Goal: Task Accomplishment & Management: Manage account settings

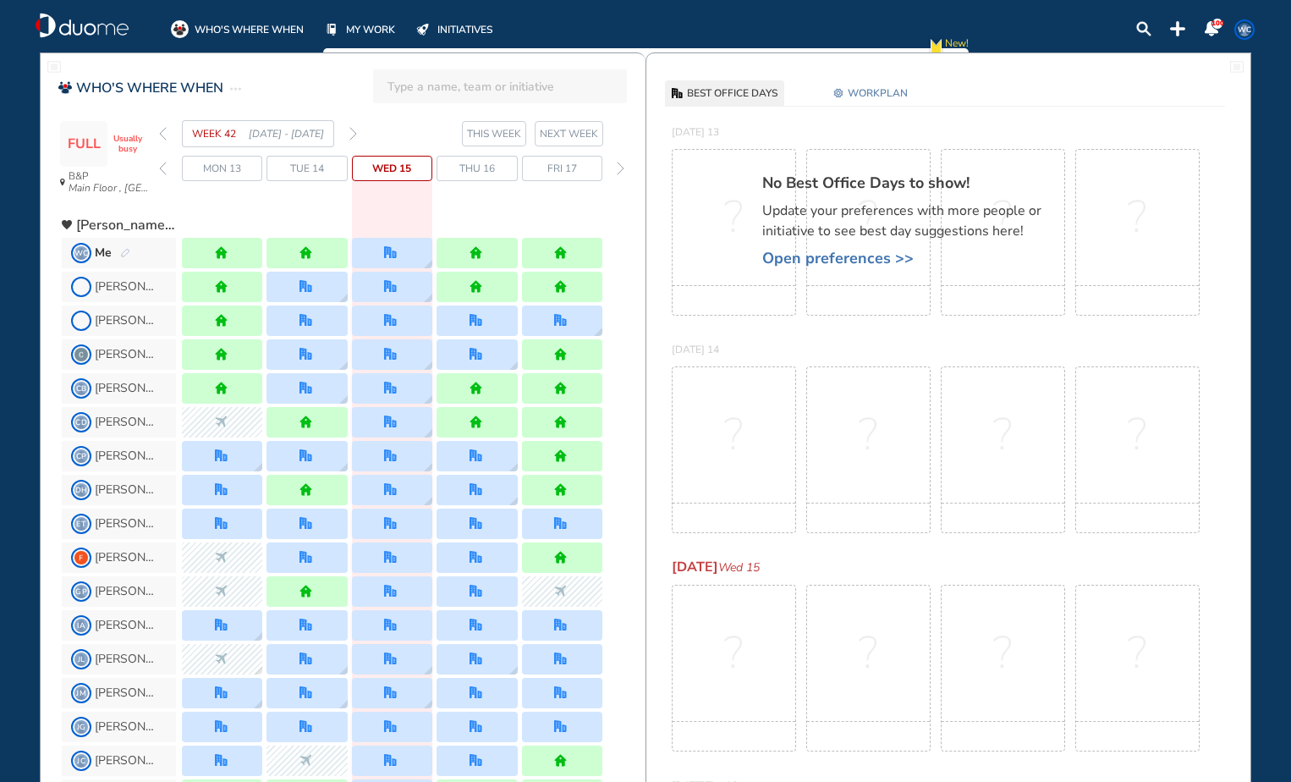
click at [619, 170] on img "forward day" at bounding box center [621, 169] width 8 height 14
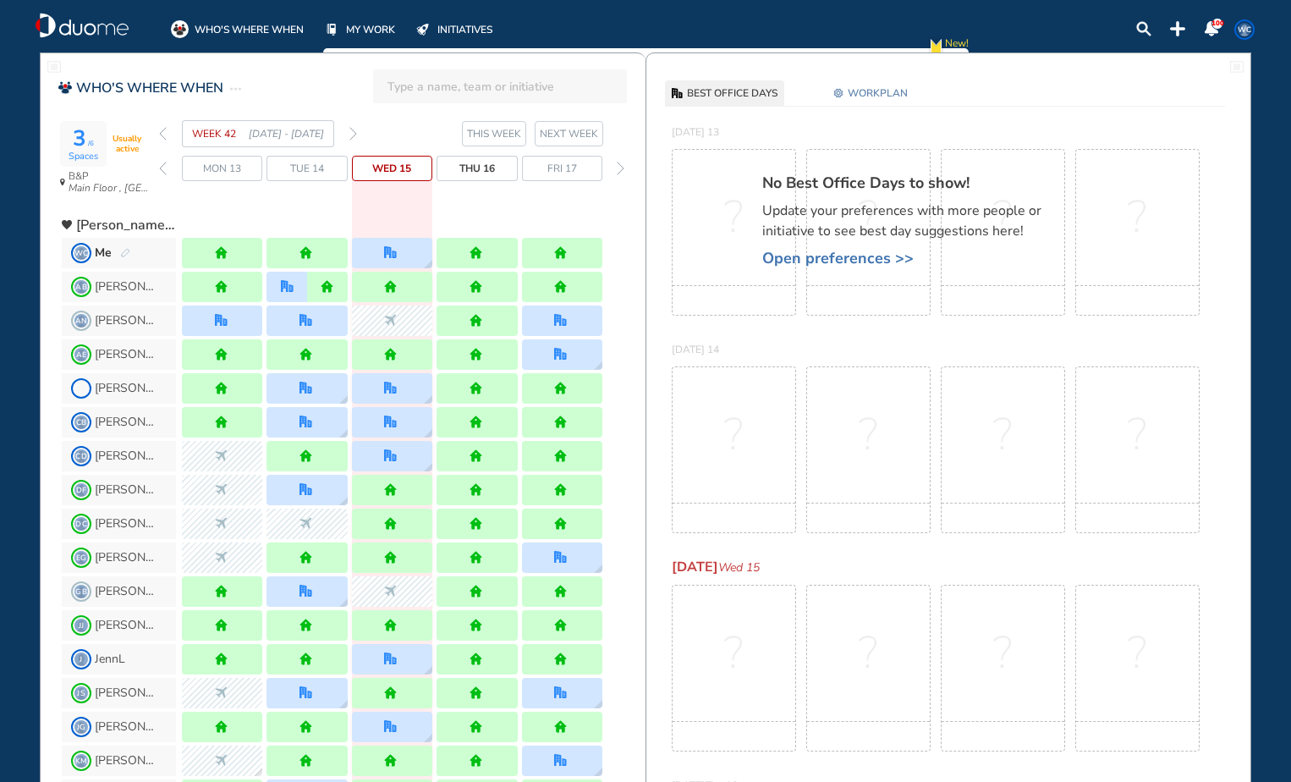
click at [614, 169] on div "forward day" at bounding box center [621, 168] width 16 height 25
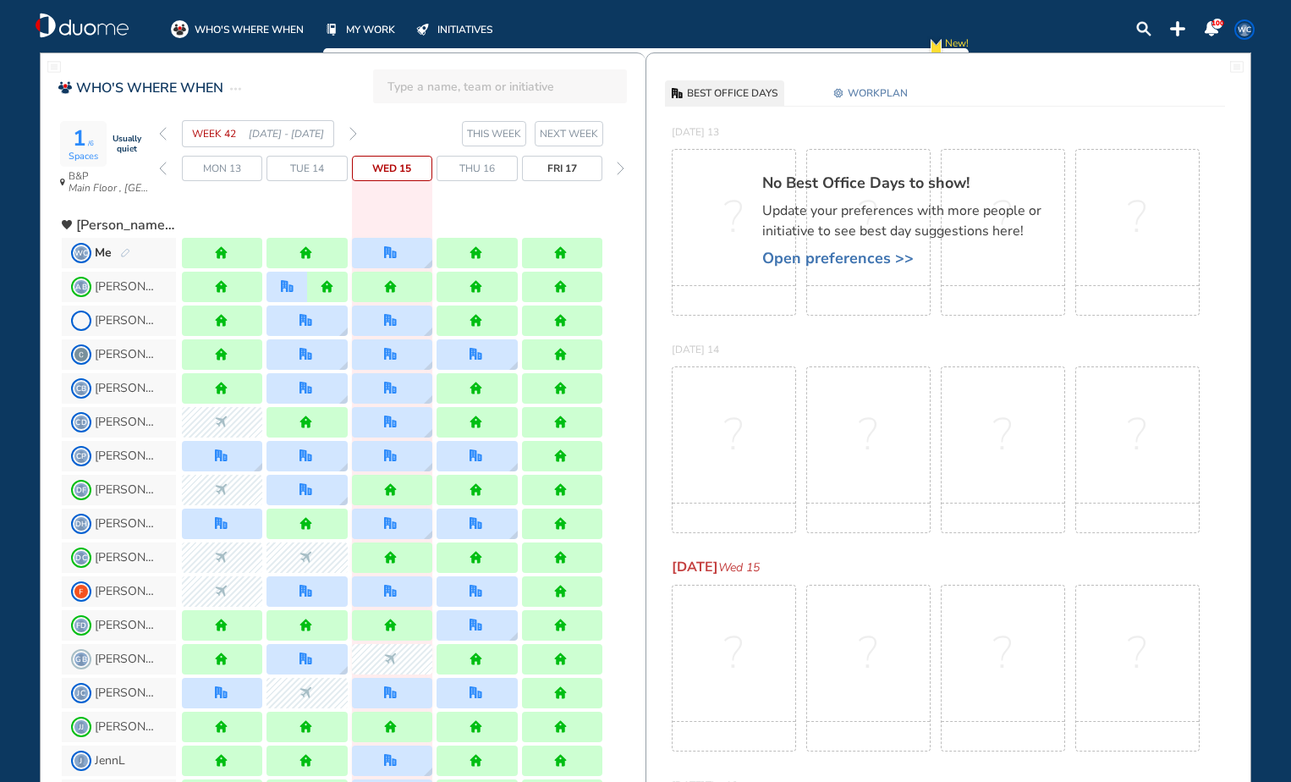
click at [493, 253] on div at bounding box center [477, 253] width 80 height 30
click at [618, 169] on img "forward day" at bounding box center [621, 169] width 8 height 14
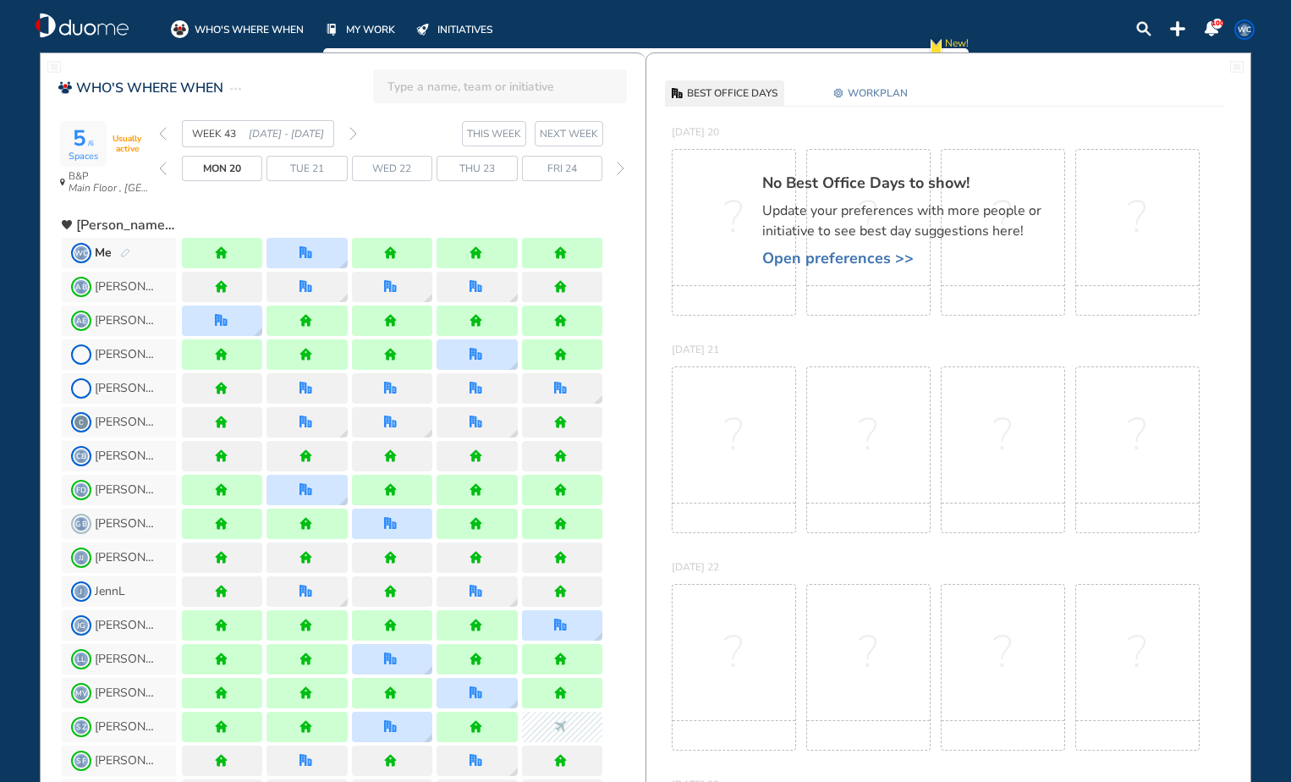
click at [159, 168] on img "back day" at bounding box center [163, 169] width 8 height 14
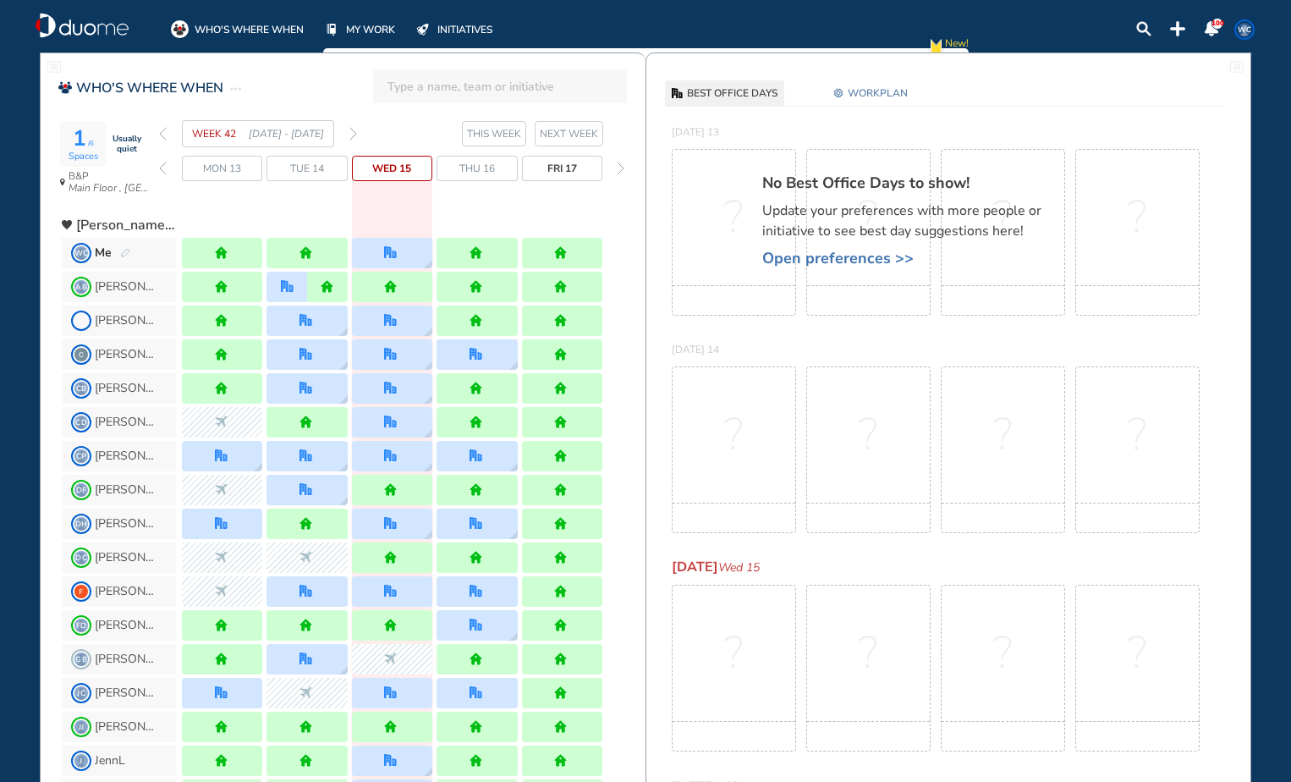
click at [482, 253] on img "home" at bounding box center [476, 252] width 13 height 13
click at [872, 87] on span "WORKPLAN" at bounding box center [878, 93] width 60 height 17
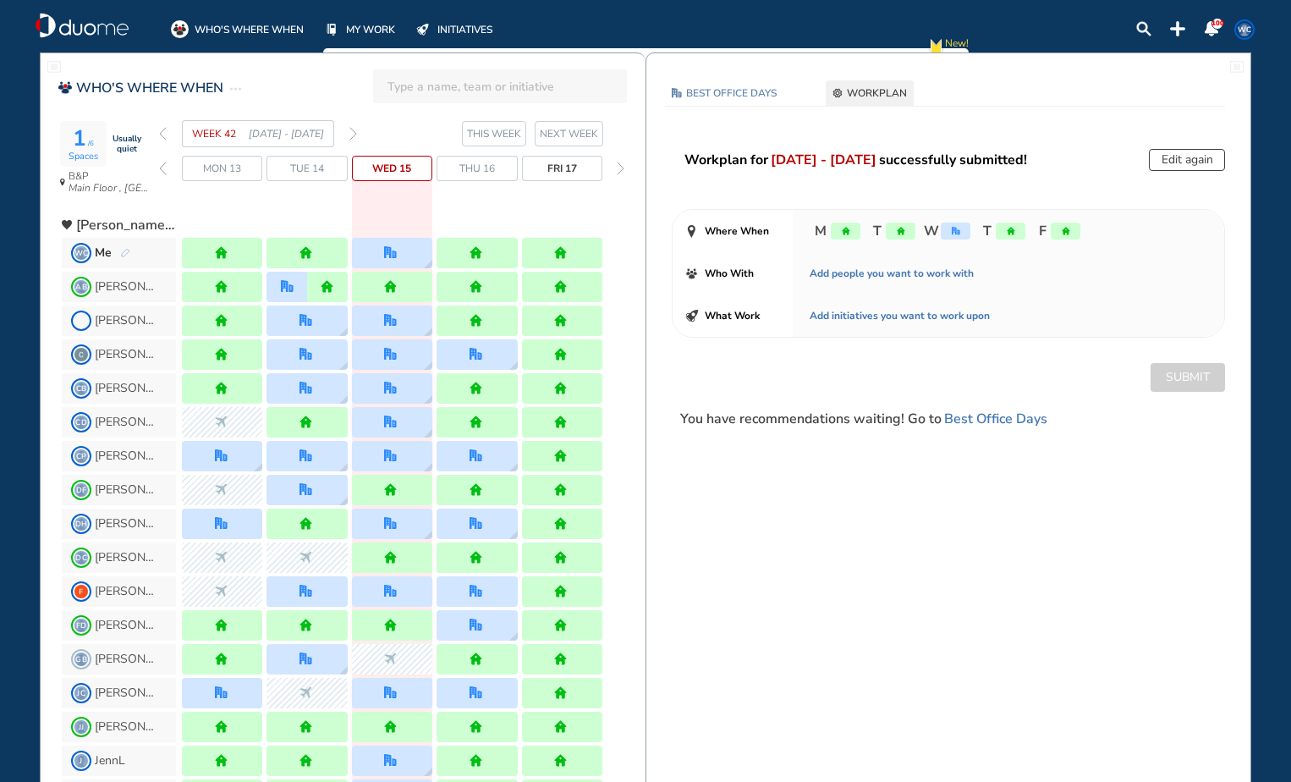
click at [1003, 230] on div "home" at bounding box center [1011, 231] width 30 height 17
click at [1186, 157] on button "Edit again" at bounding box center [1187, 160] width 76 height 22
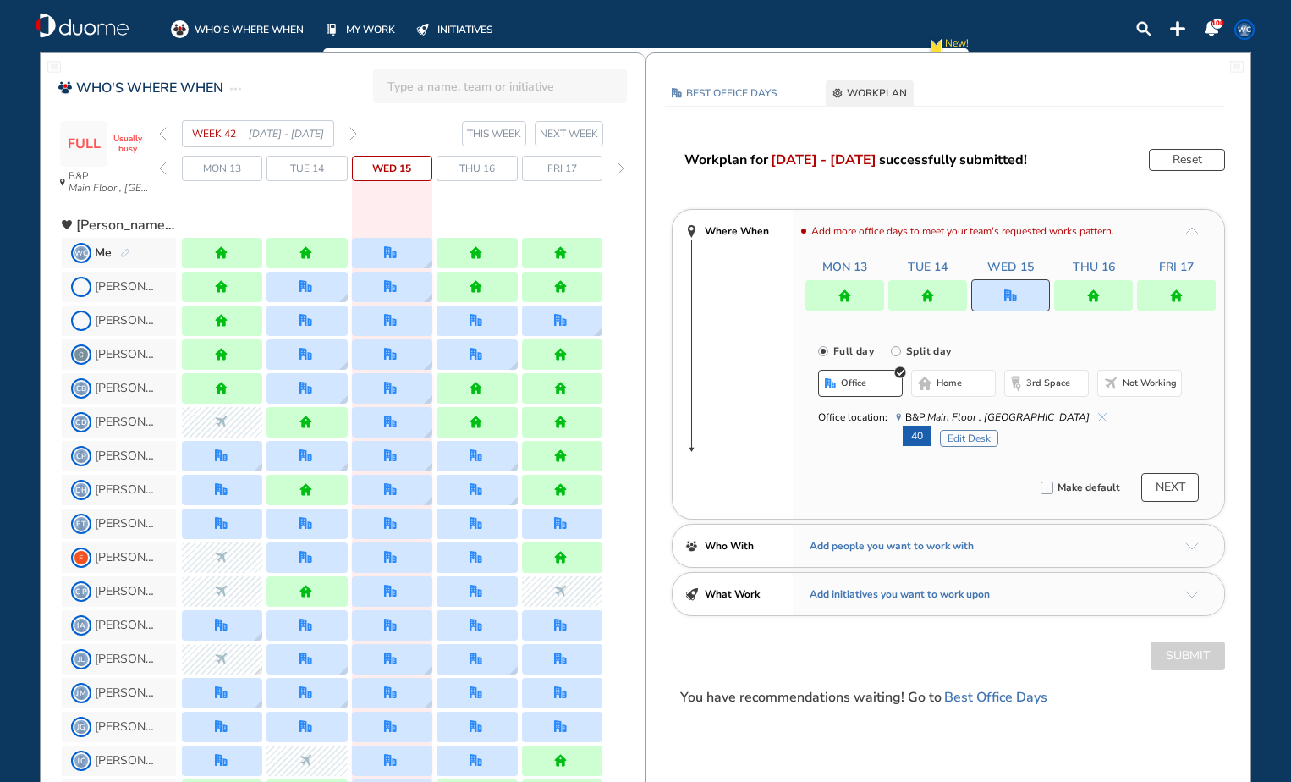
click at [1101, 301] on div at bounding box center [1093, 295] width 79 height 30
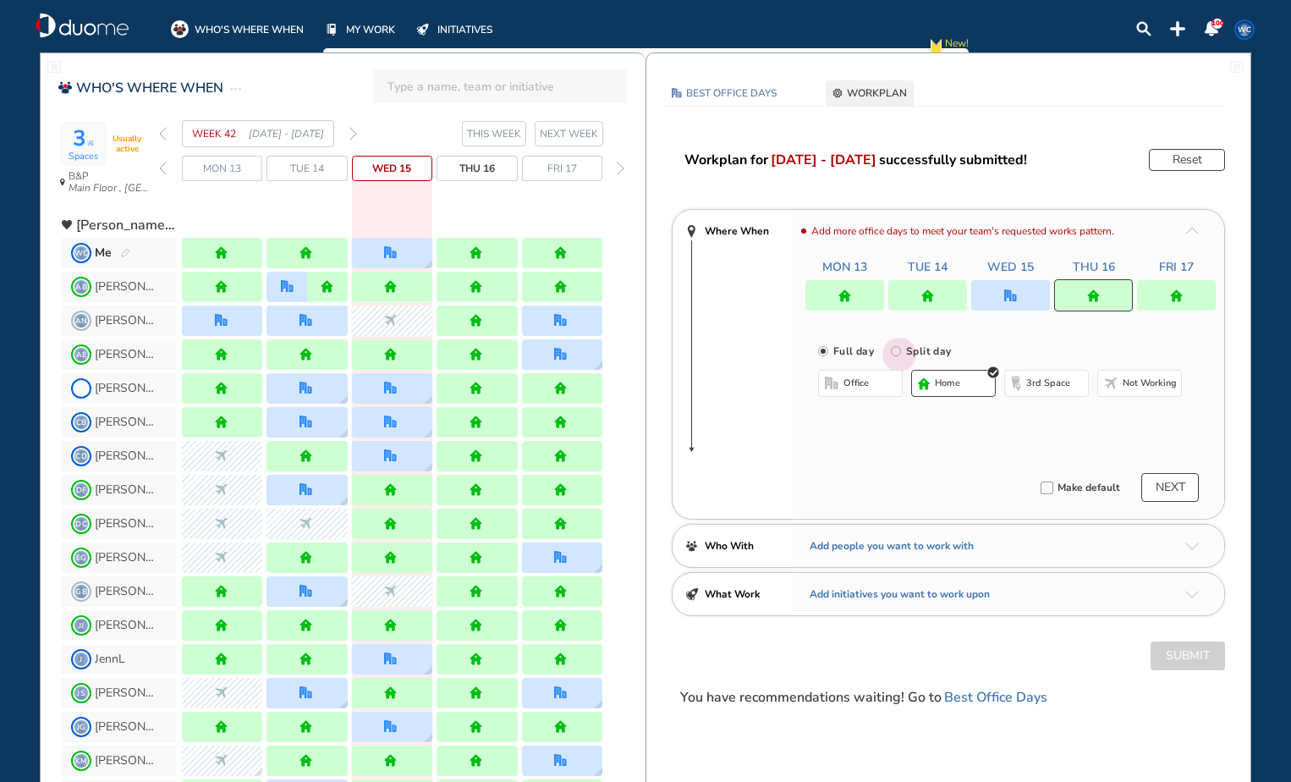
click at [893, 349] on input "Split day" at bounding box center [908, 361] width 34 height 34
radio input "true"
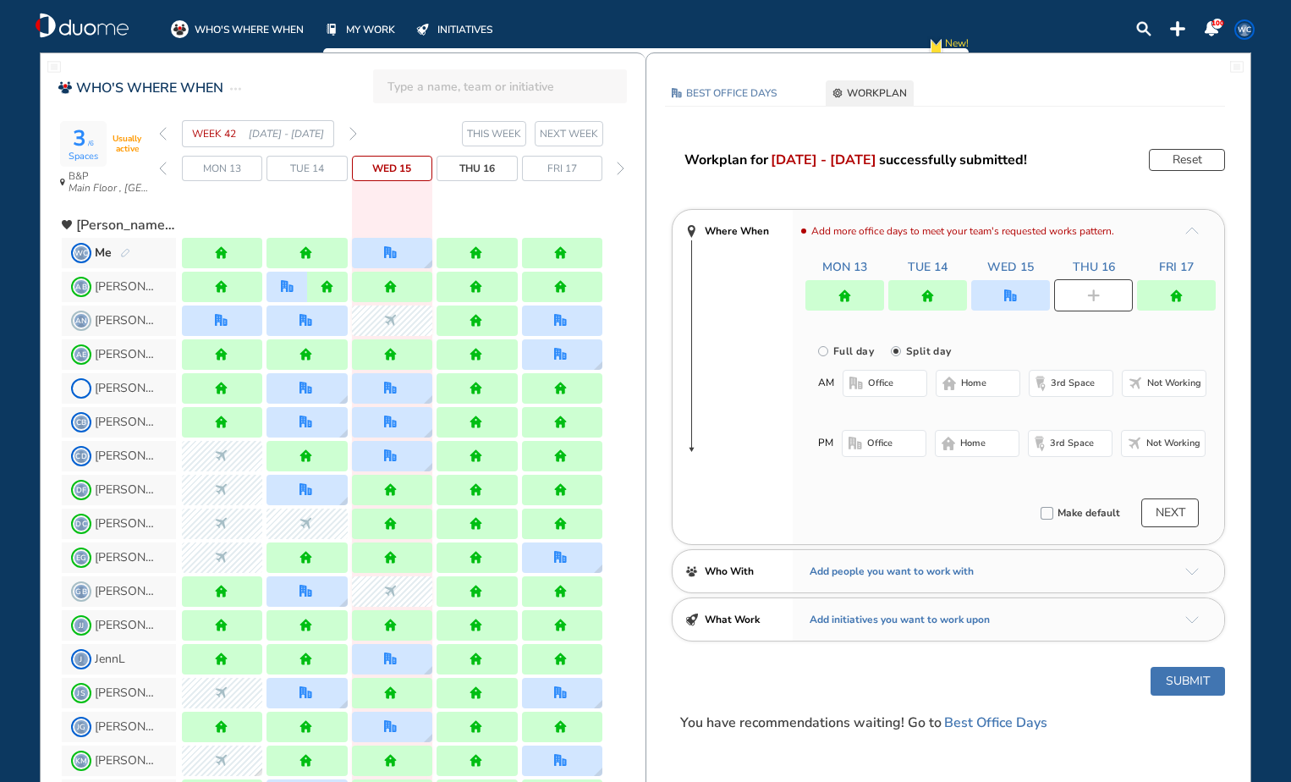
click at [890, 379] on span "office" at bounding box center [880, 384] width 25 height 14
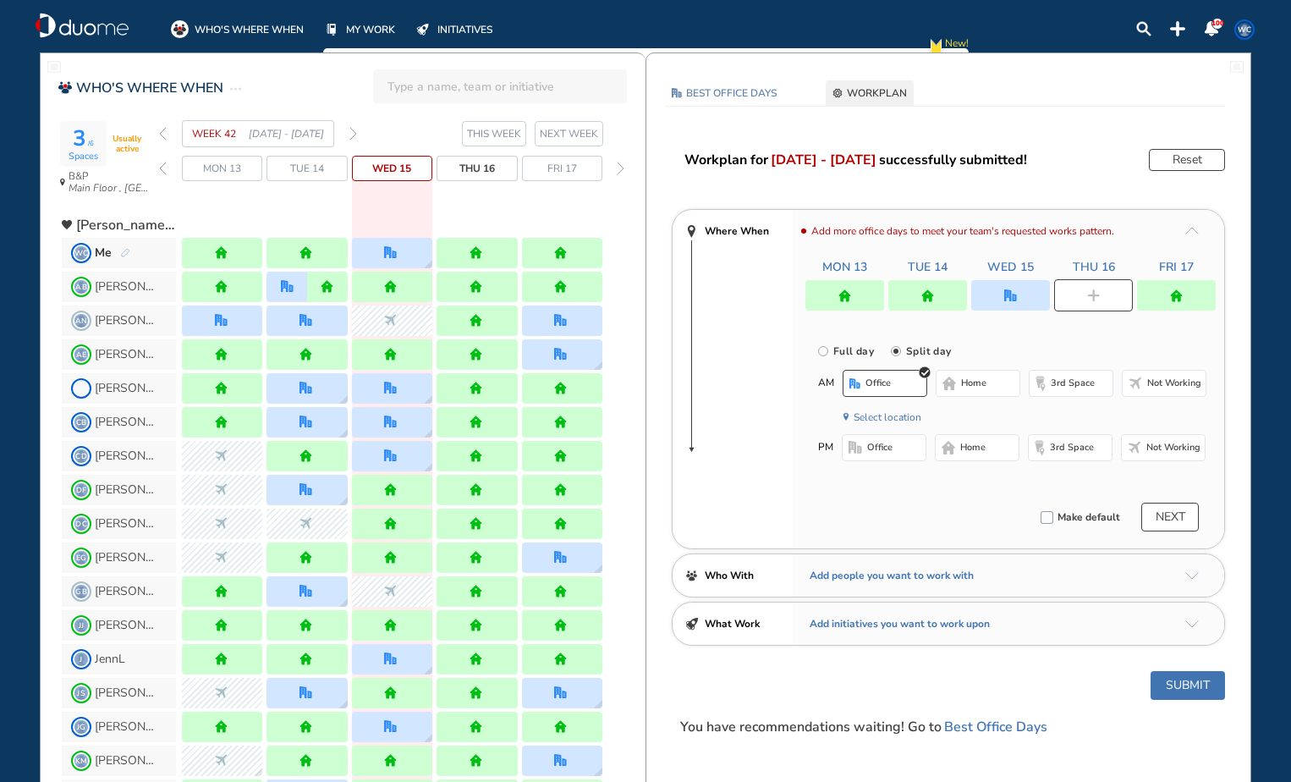
click at [886, 410] on button "Select location" at bounding box center [888, 417] width 68 height 17
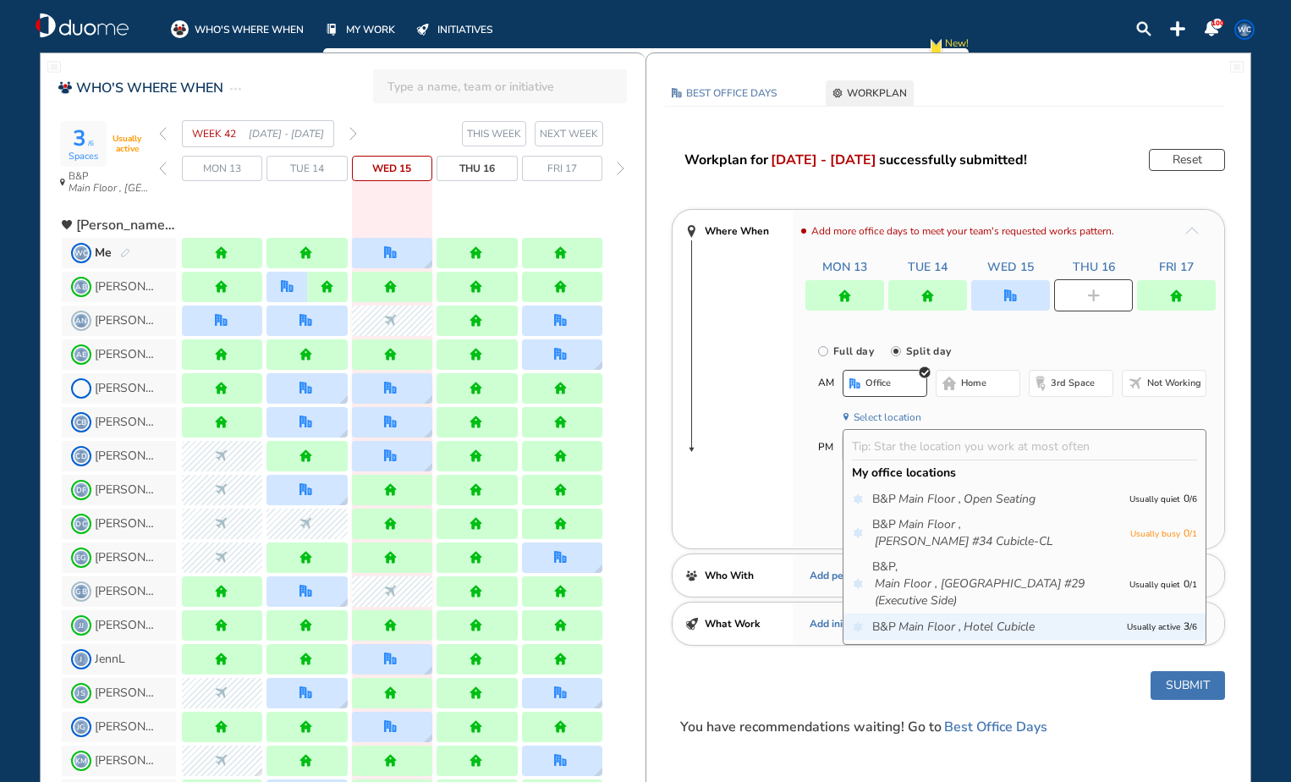
click at [975, 619] on icon "Hotel Cubicle" at bounding box center [999, 627] width 71 height 17
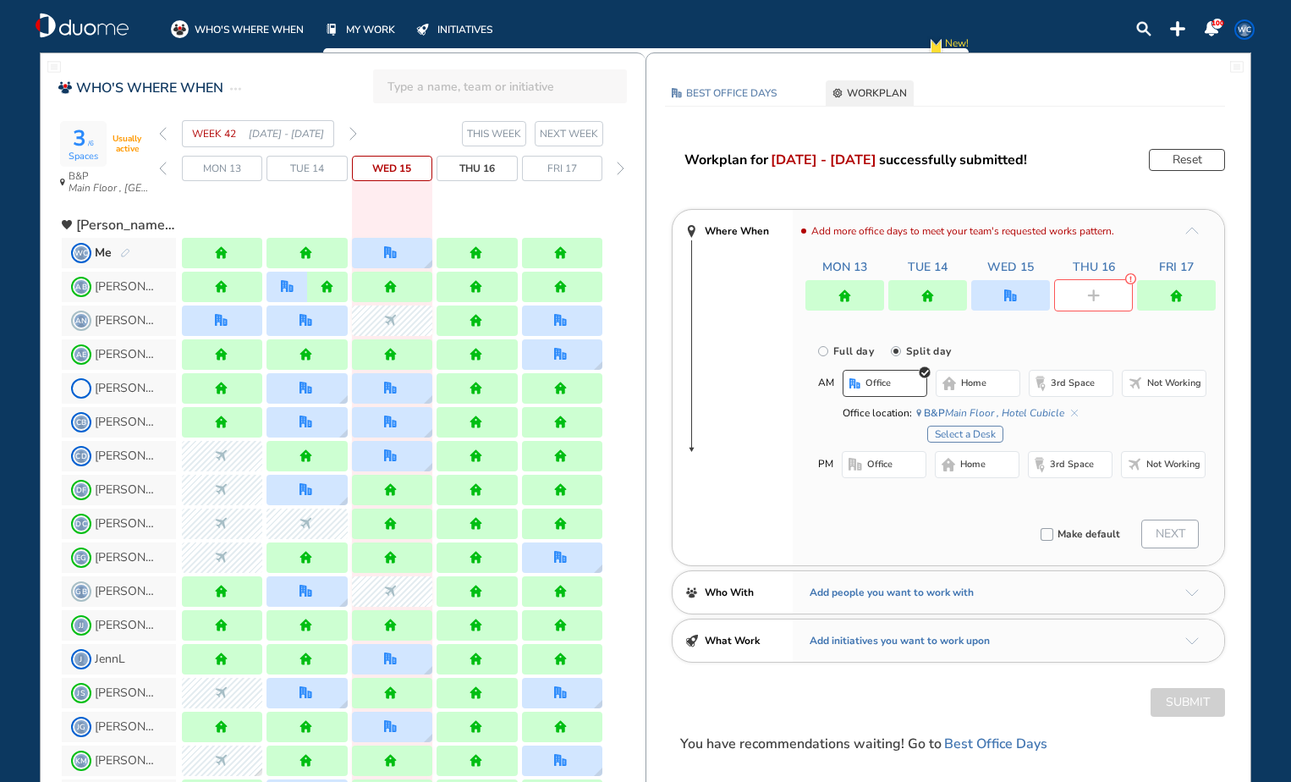
click at [982, 432] on button "Select a Desk" at bounding box center [965, 434] width 76 height 17
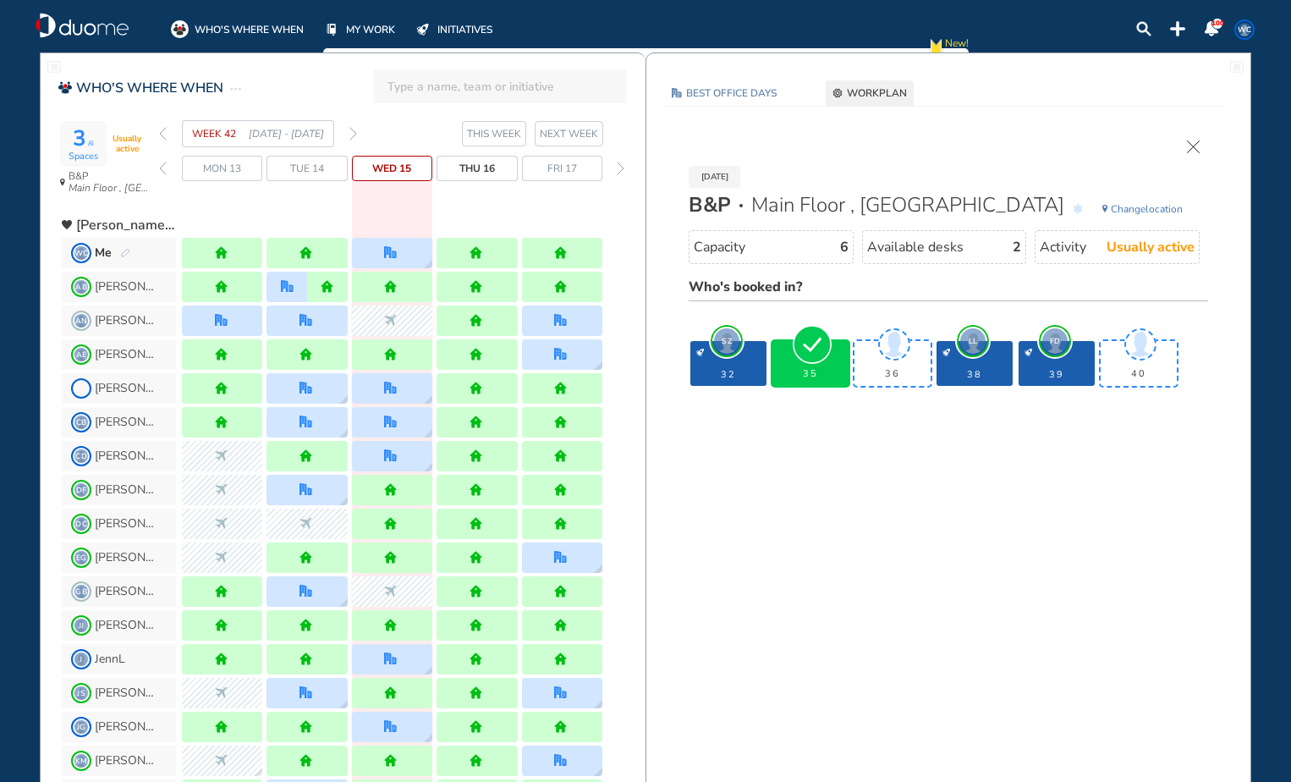
click at [827, 371] on span "35" at bounding box center [810, 374] width 69 height 11
click at [1197, 148] on img "cross-thin" at bounding box center [1193, 146] width 13 height 13
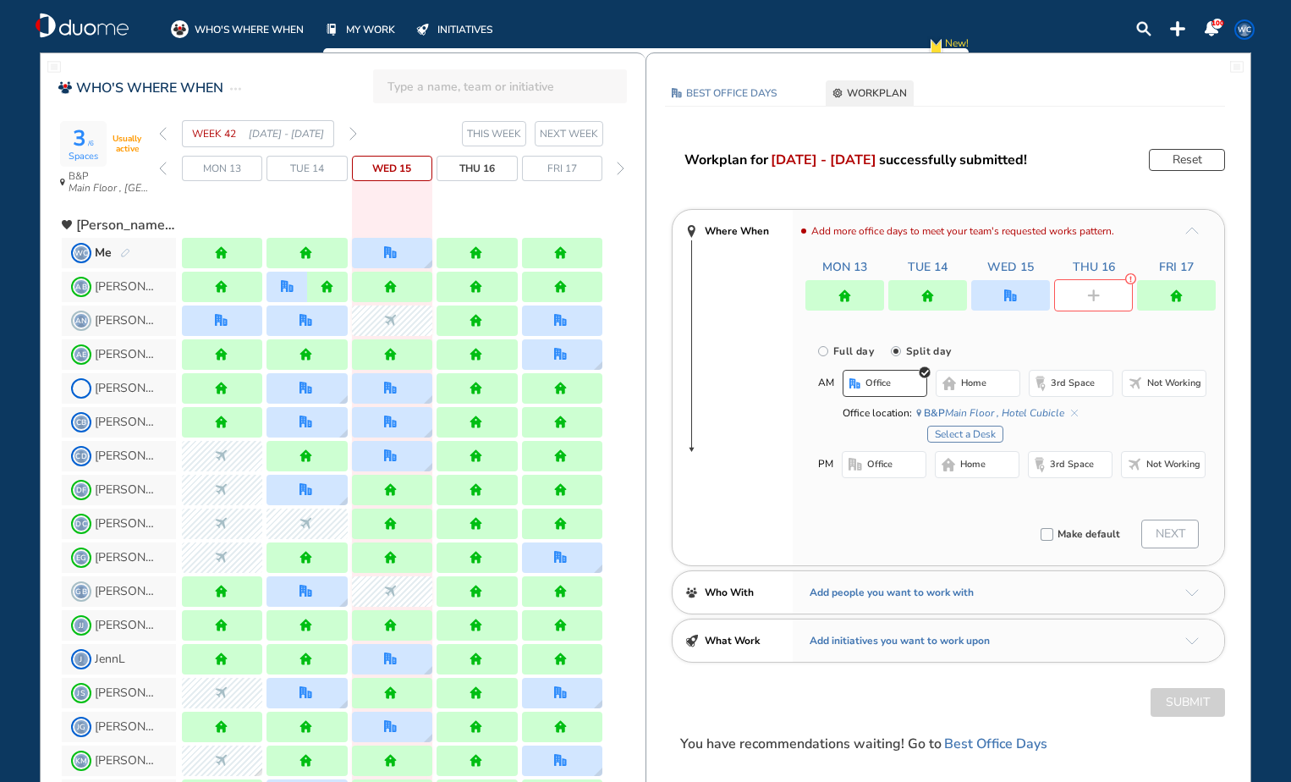
click at [951, 467] on img "home-bdbdbd" at bounding box center [949, 465] width 14 height 14
click at [1179, 295] on img "home" at bounding box center [1176, 295] width 13 height 13
radio input "true"
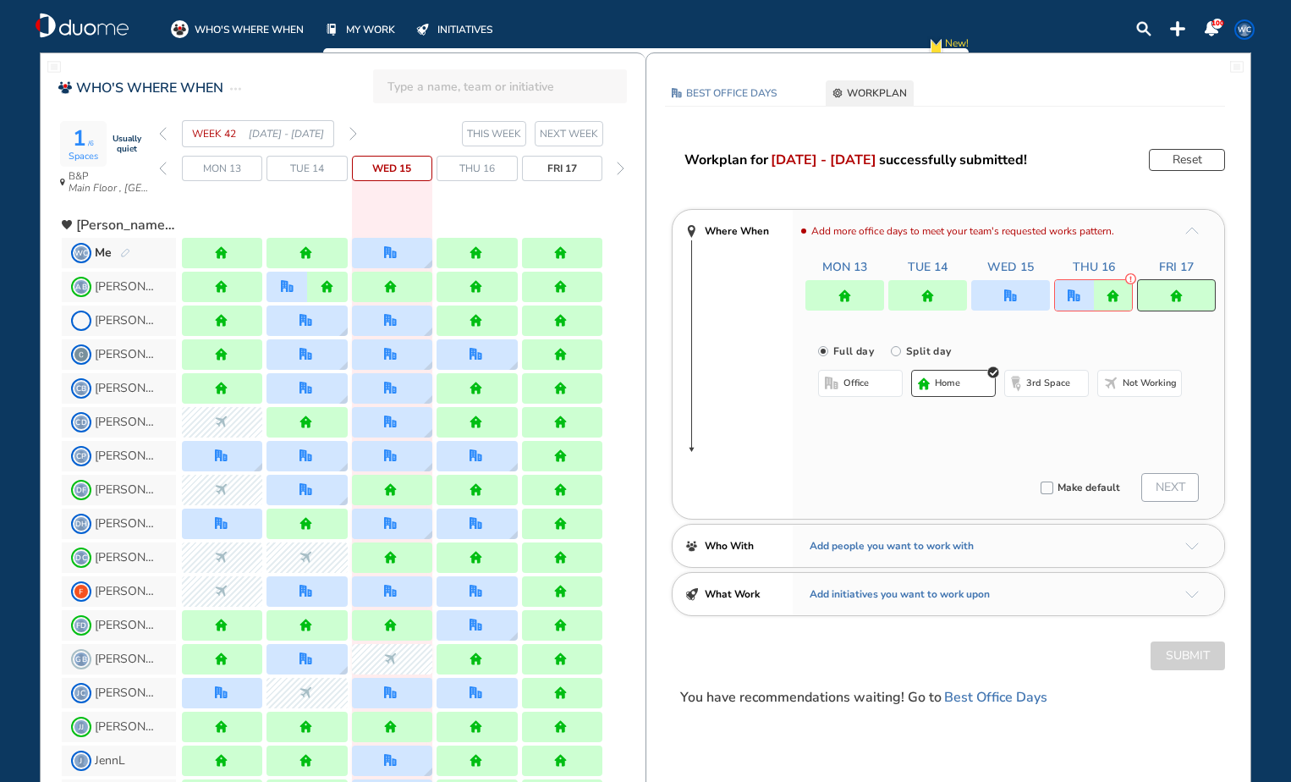
click at [1152, 284] on div at bounding box center [1176, 295] width 79 height 32
click at [893, 349] on input "Split day" at bounding box center [908, 361] width 34 height 34
radio input "true"
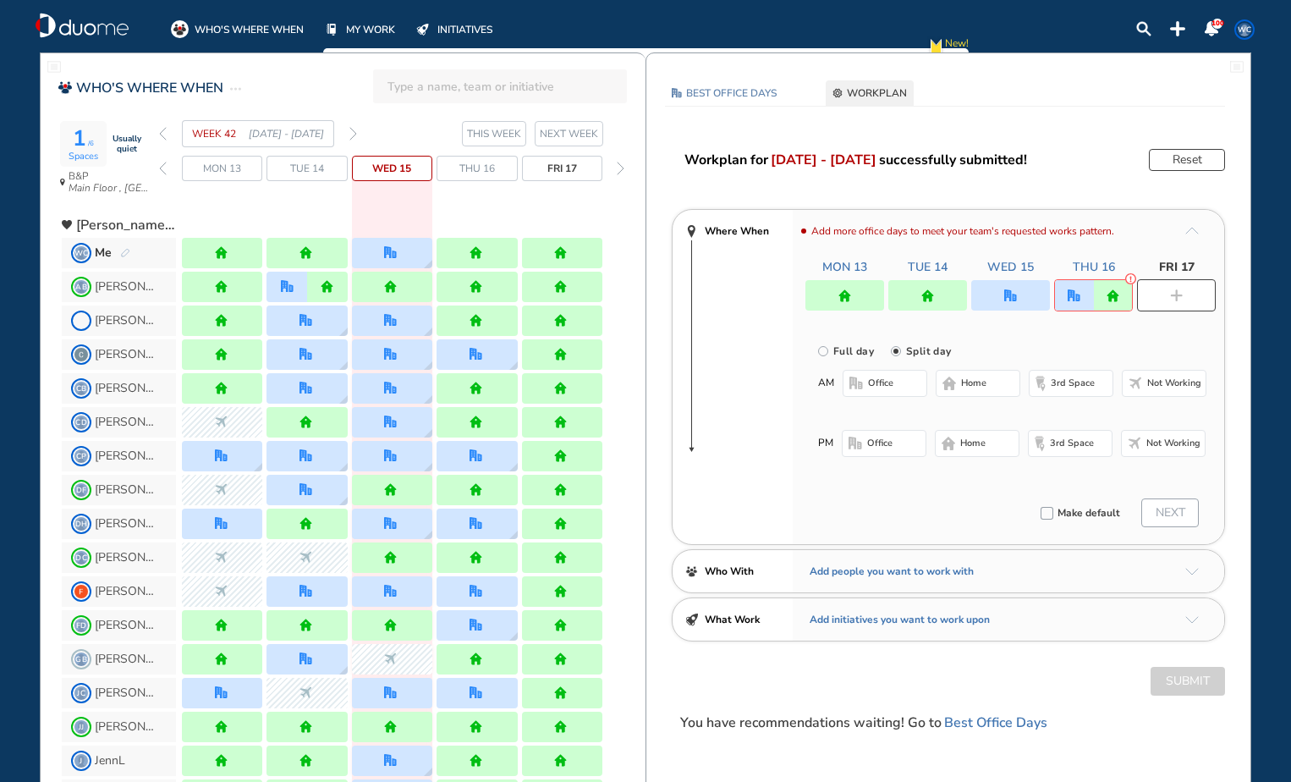
click at [900, 386] on button "office" at bounding box center [885, 383] width 85 height 27
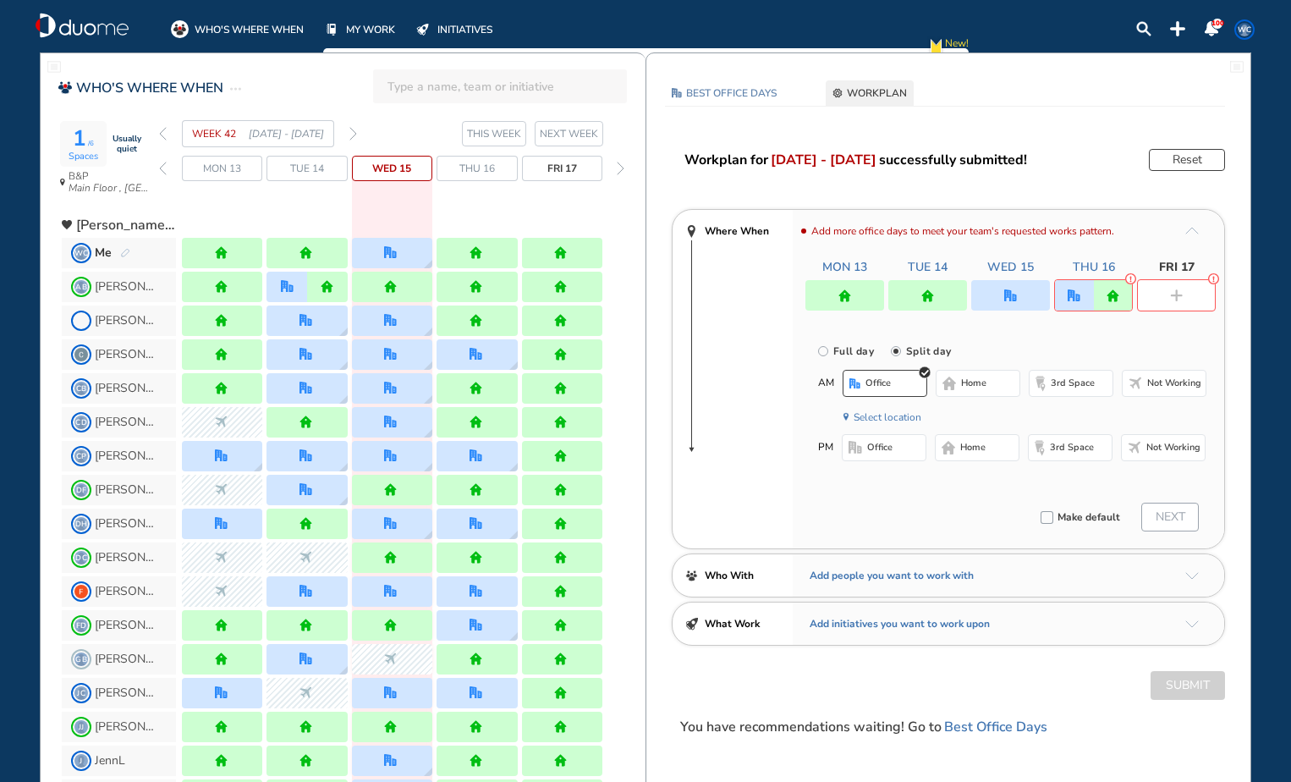
click at [906, 413] on button "Select location" at bounding box center [888, 417] width 68 height 17
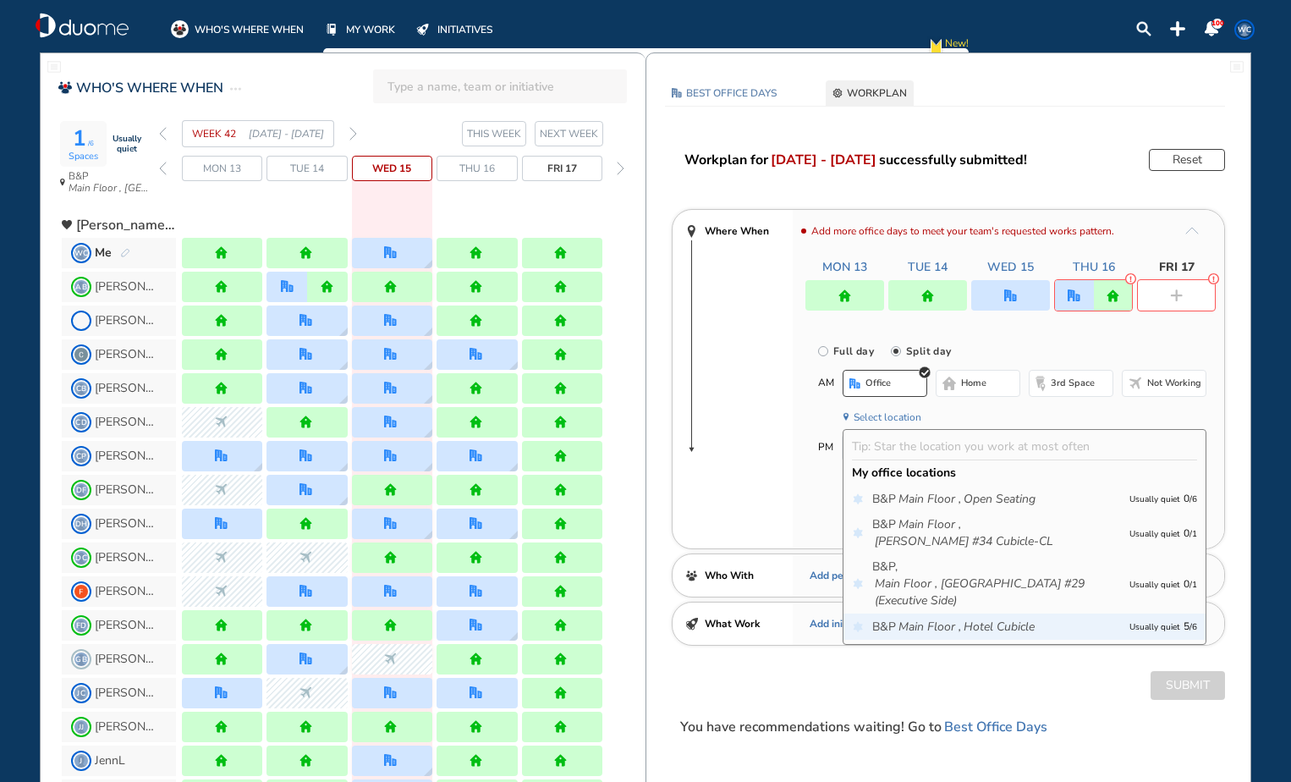
click at [1056, 621] on div "B&P Main Floor , Hotel Cubicle Usually quiet 5 / 6" at bounding box center [1025, 627] width 362 height 26
click at [1058, 619] on span "B&P Main Floor , Hotel Cubicle" at bounding box center [996, 627] width 249 height 17
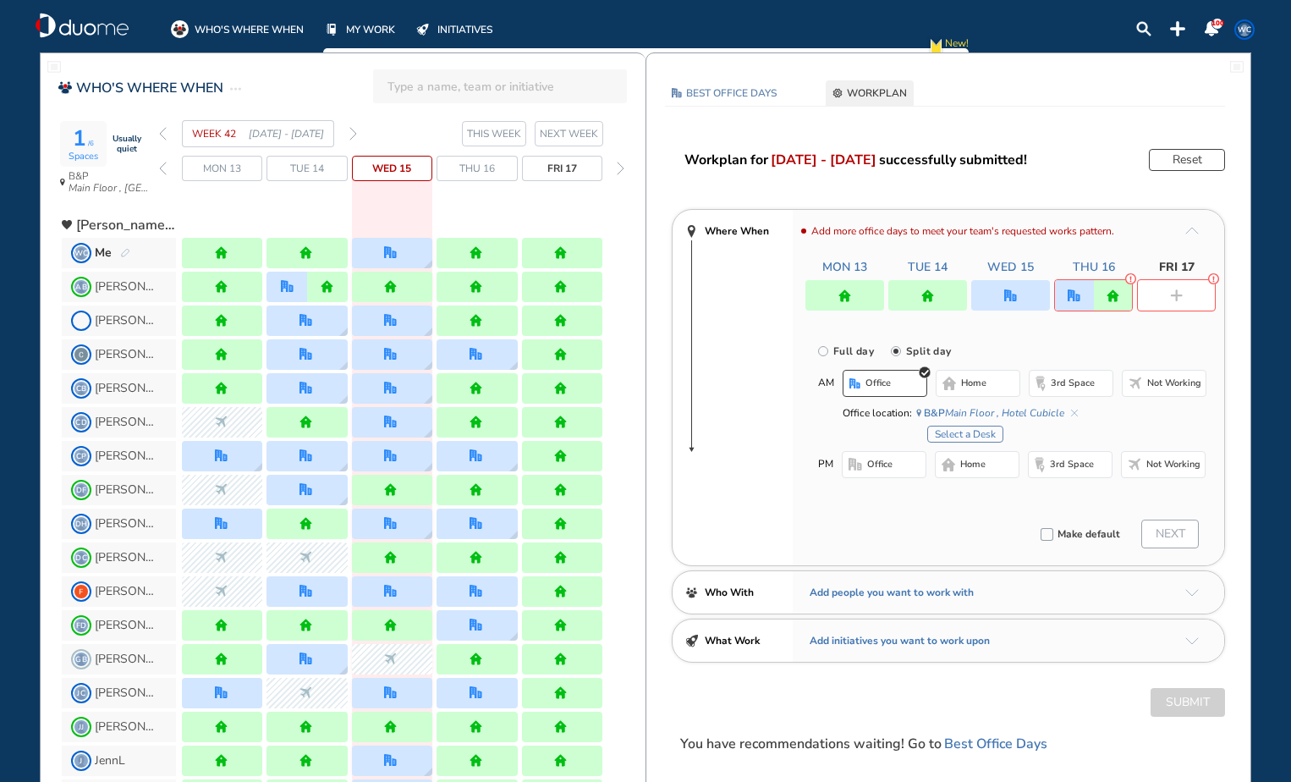
click at [977, 429] on button "Select a Desk" at bounding box center [965, 434] width 76 height 17
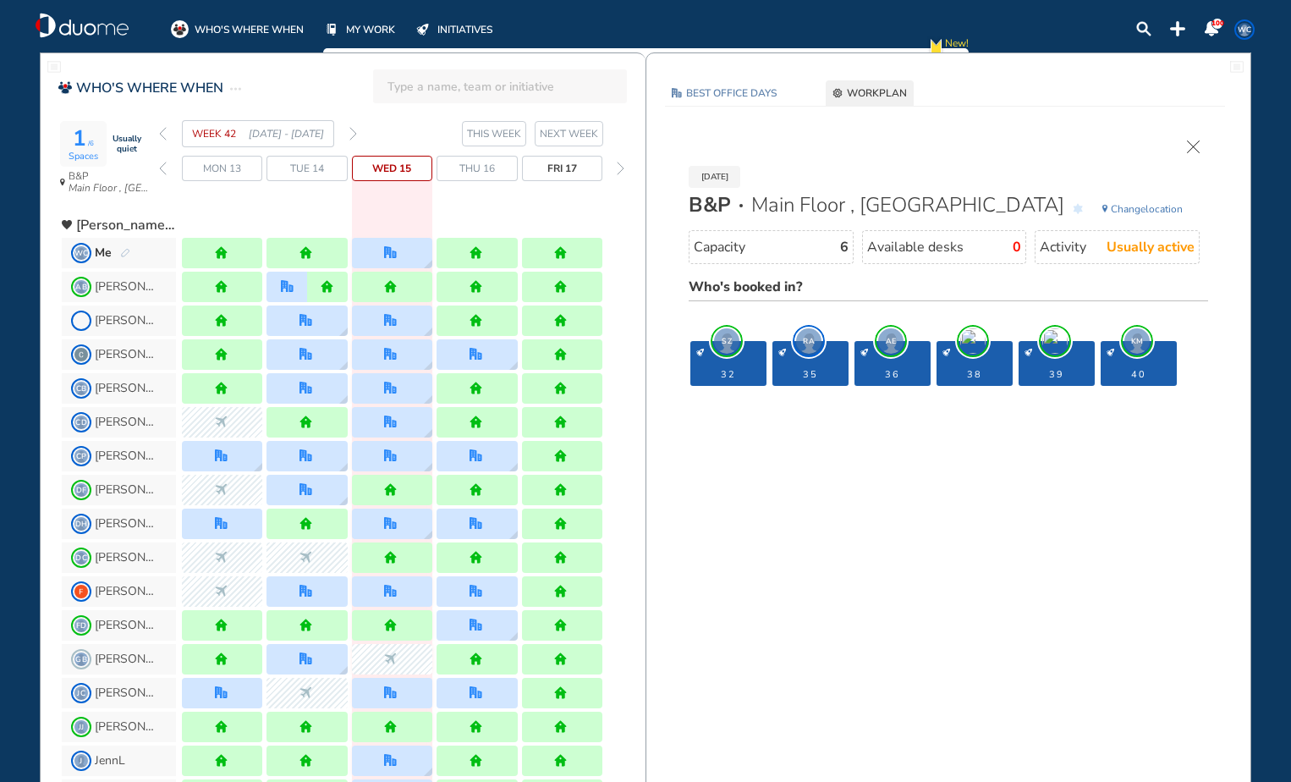
click at [1197, 146] on img "cross-thin" at bounding box center [1193, 146] width 13 height 13
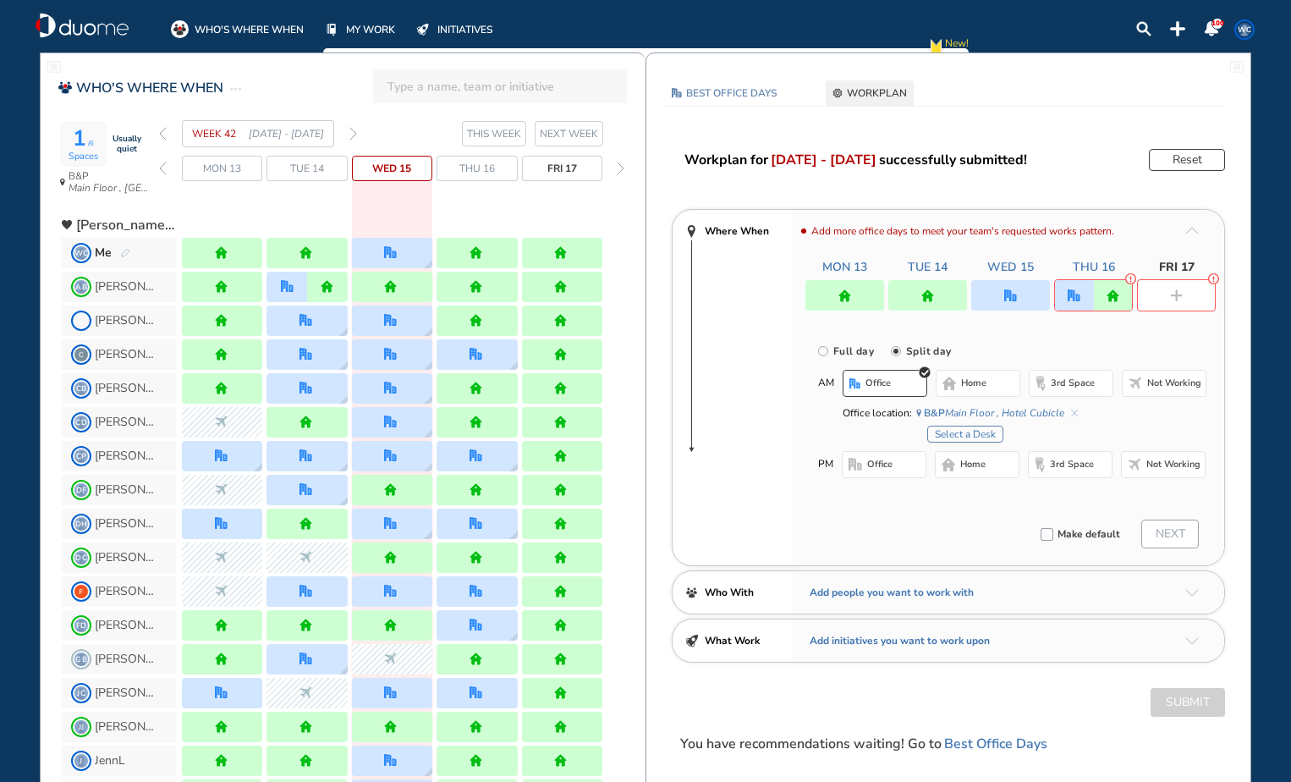
click at [973, 432] on button "Select a Desk" at bounding box center [965, 434] width 76 height 17
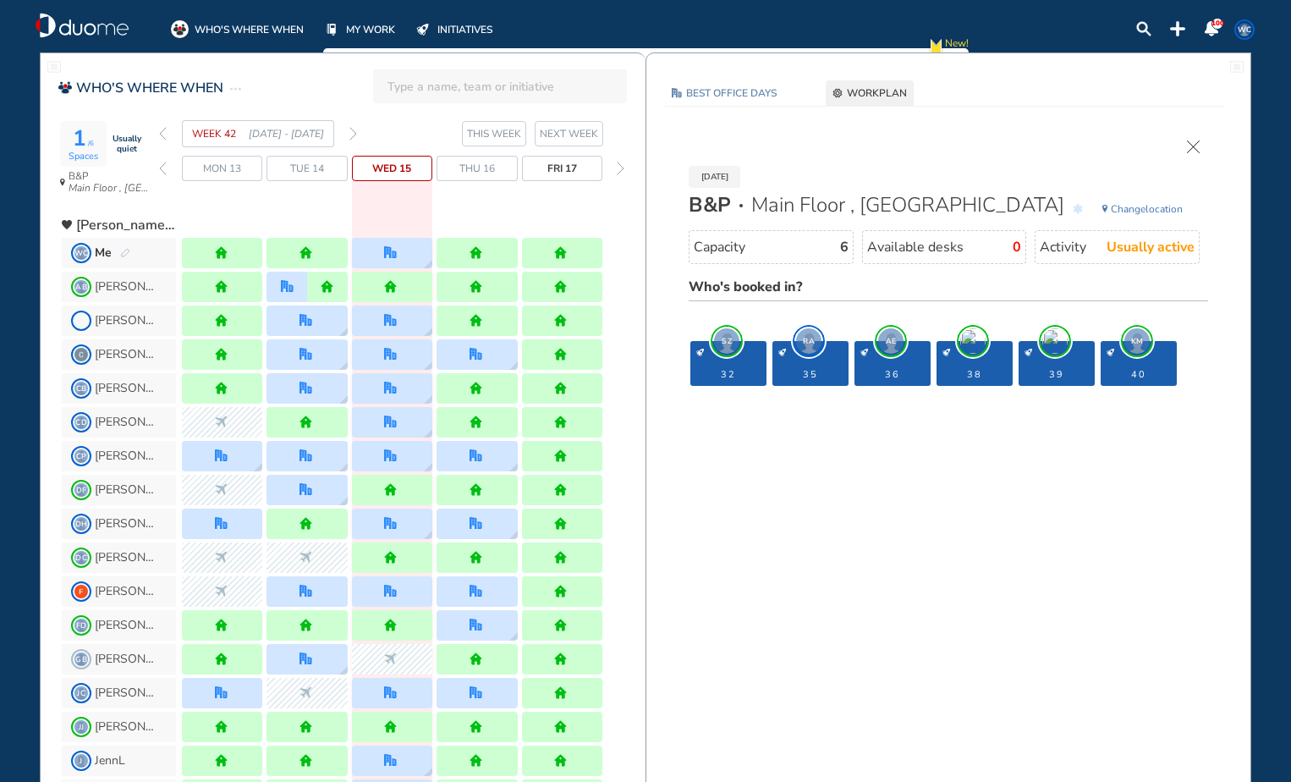
click at [823, 369] on div "35" at bounding box center [811, 363] width 76 height 45
click at [895, 348] on span "AE" at bounding box center [890, 340] width 25 height 25
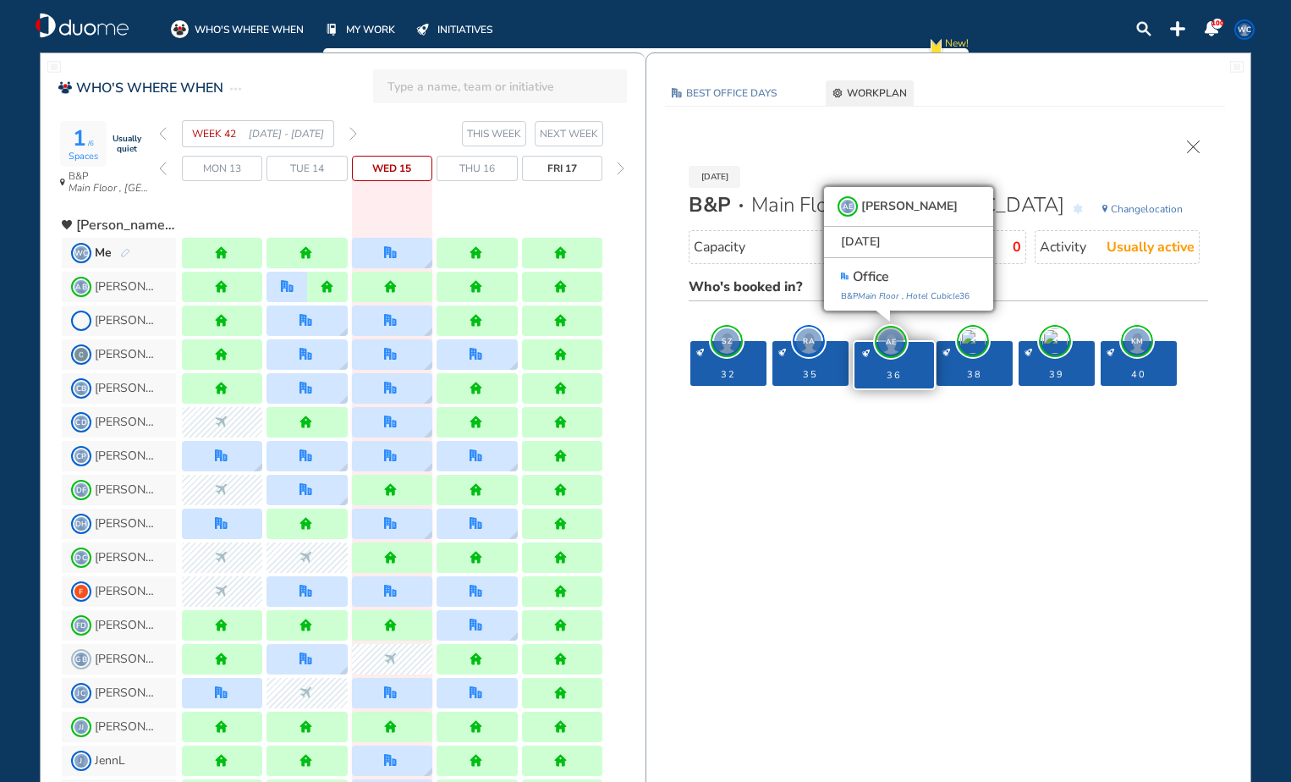
click at [1150, 353] on div "desk-details" at bounding box center [1139, 353] width 64 height 8
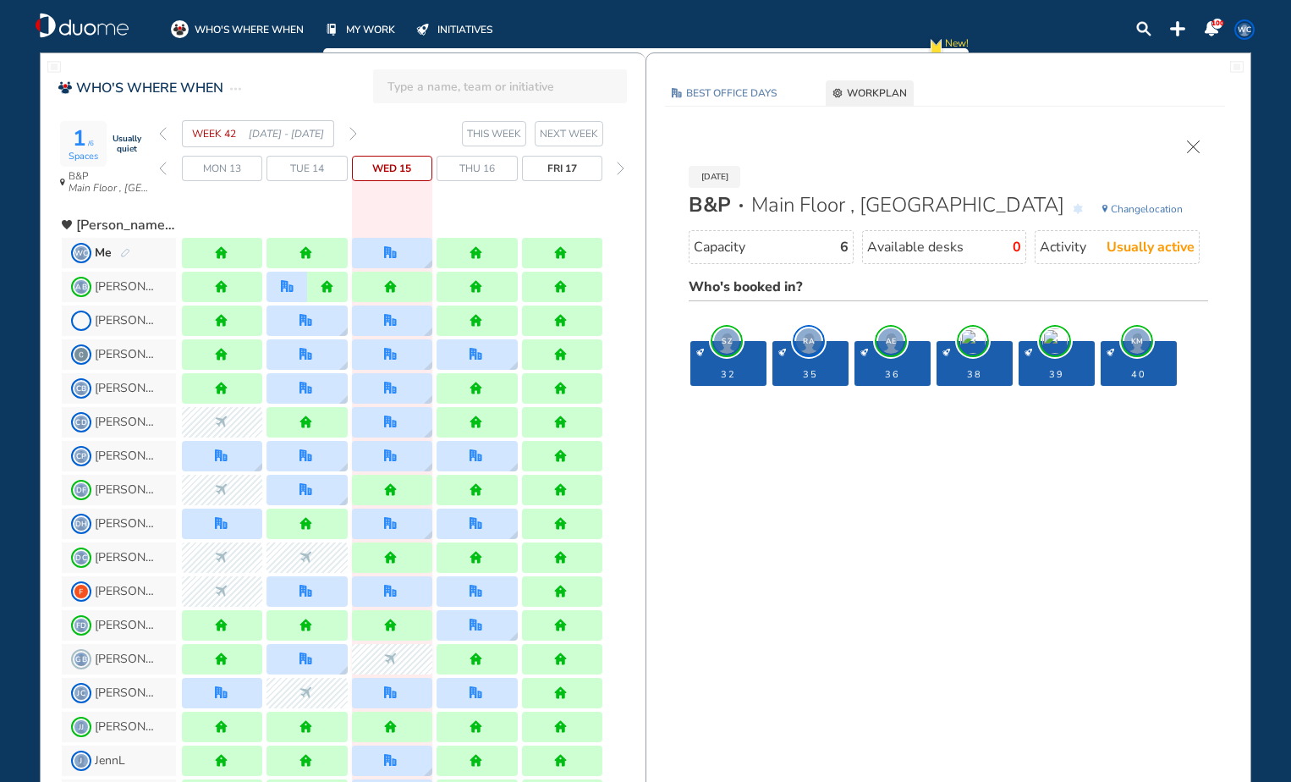
click at [1139, 349] on div "desk-details" at bounding box center [1139, 353] width 64 height 8
drag, startPoint x: 1140, startPoint y: 348, endPoint x: 1126, endPoint y: 329, distance: 23.0
click at [1137, 344] on span "KM" at bounding box center [1137, 340] width 25 height 25
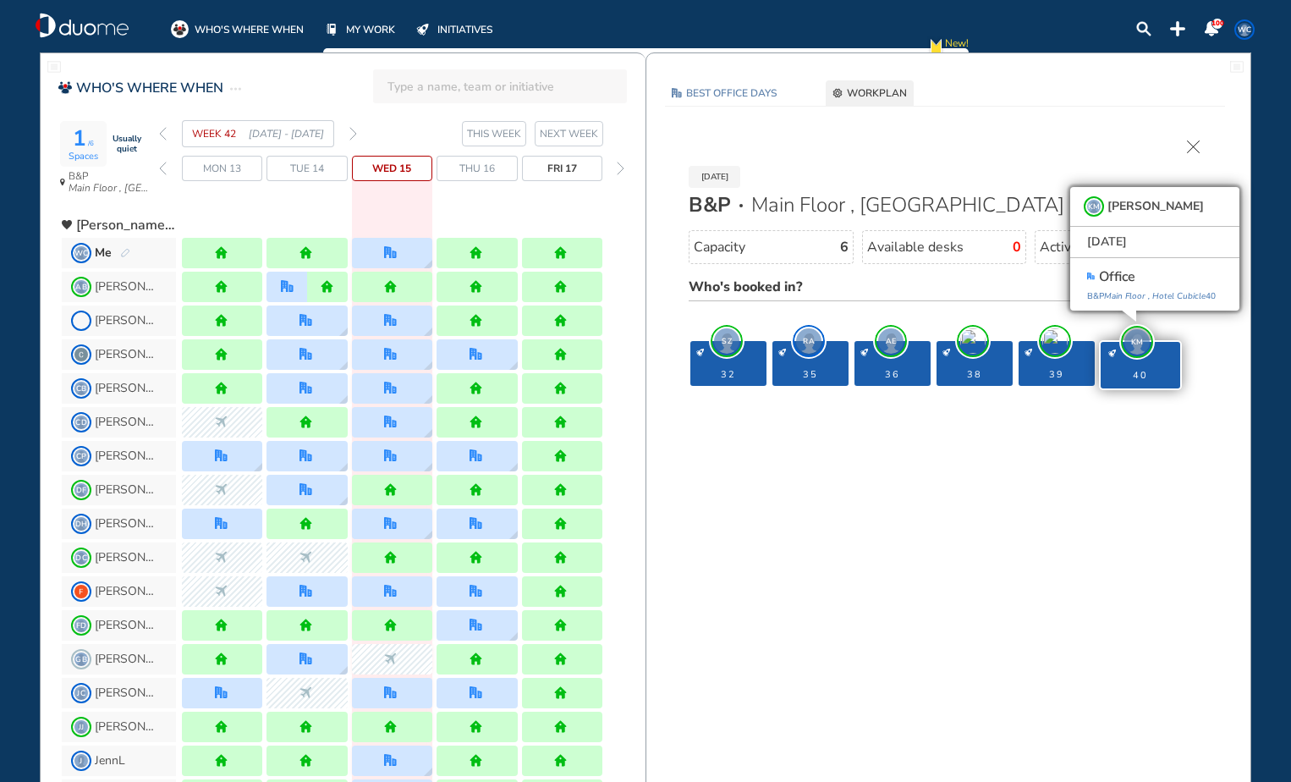
click at [848, 440] on div "[DATE] B&P Main Floor , Hotel Cubicle Change location Capacity 6 Available desk…" at bounding box center [948, 285] width 570 height 323
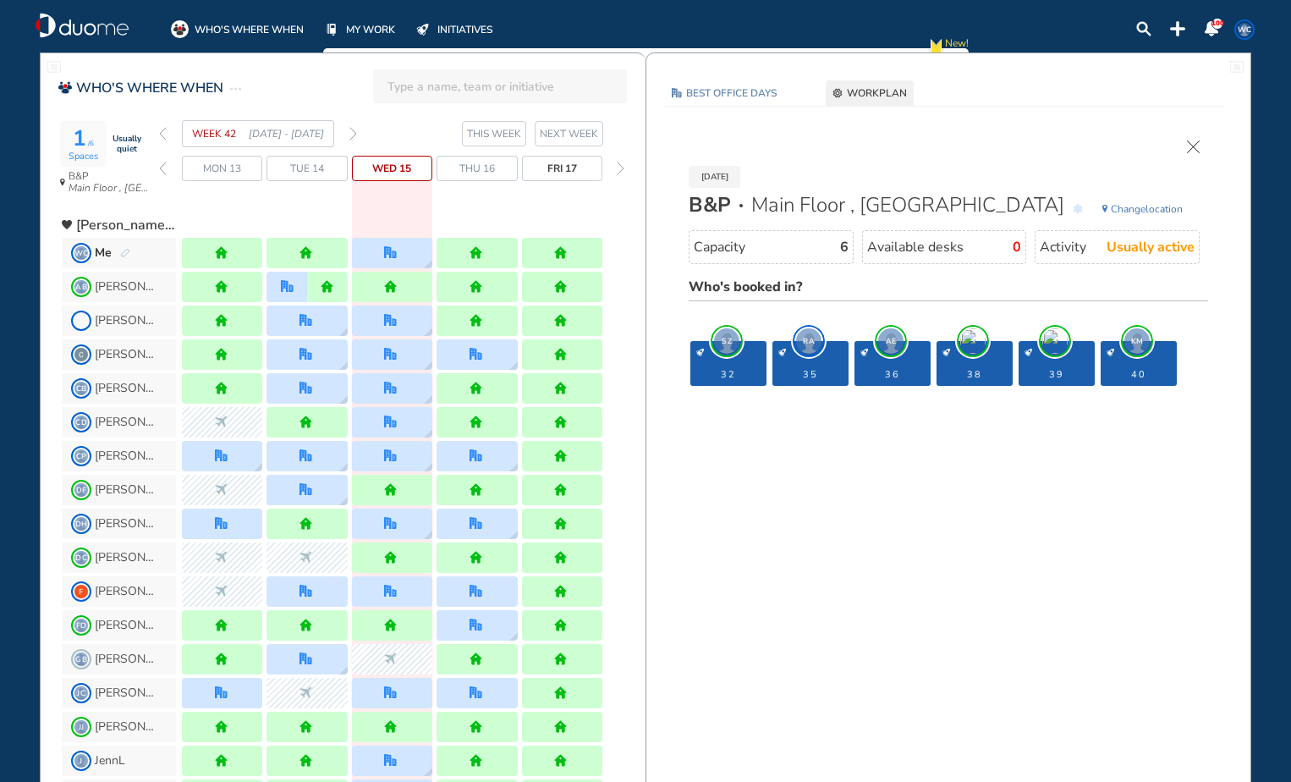
click at [1190, 150] on img "cross-thin" at bounding box center [1193, 146] width 13 height 13
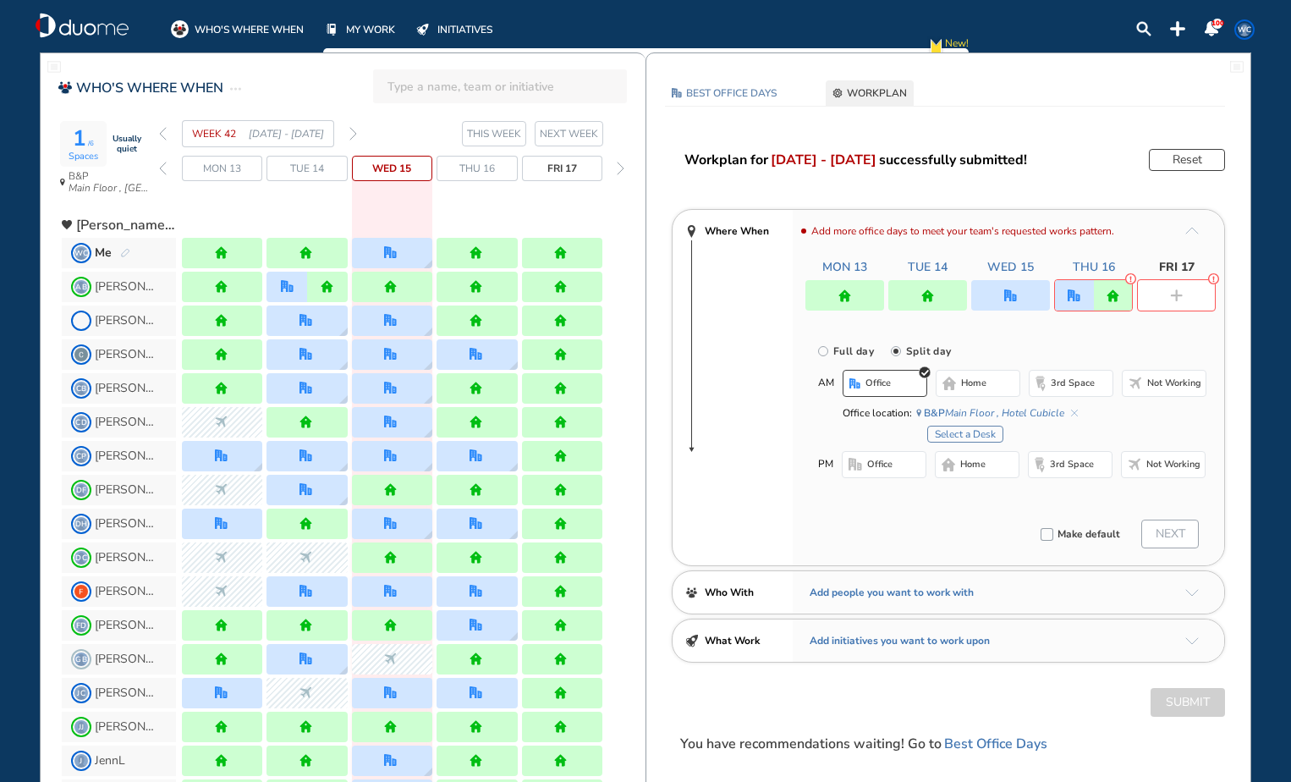
click at [998, 392] on button "home" at bounding box center [978, 383] width 85 height 27
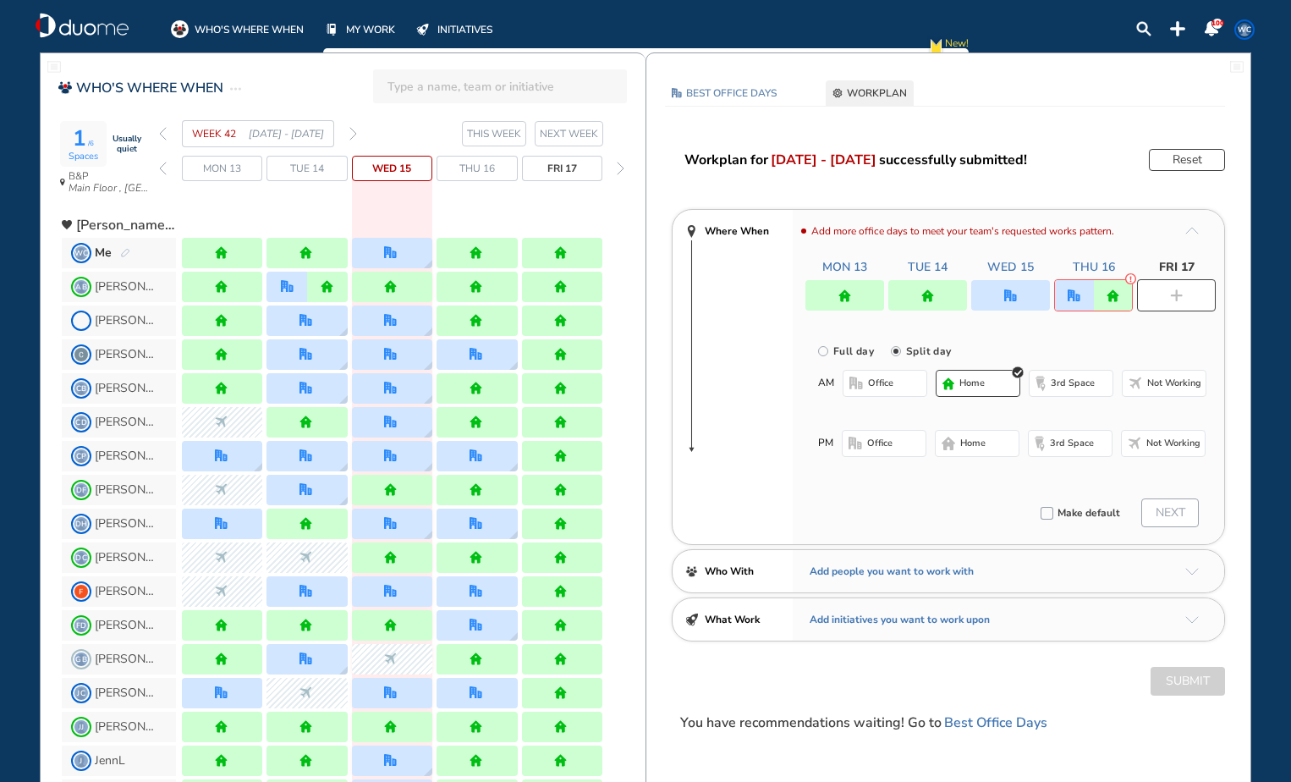
click at [1179, 303] on div at bounding box center [1176, 295] width 79 height 32
radio input "true"
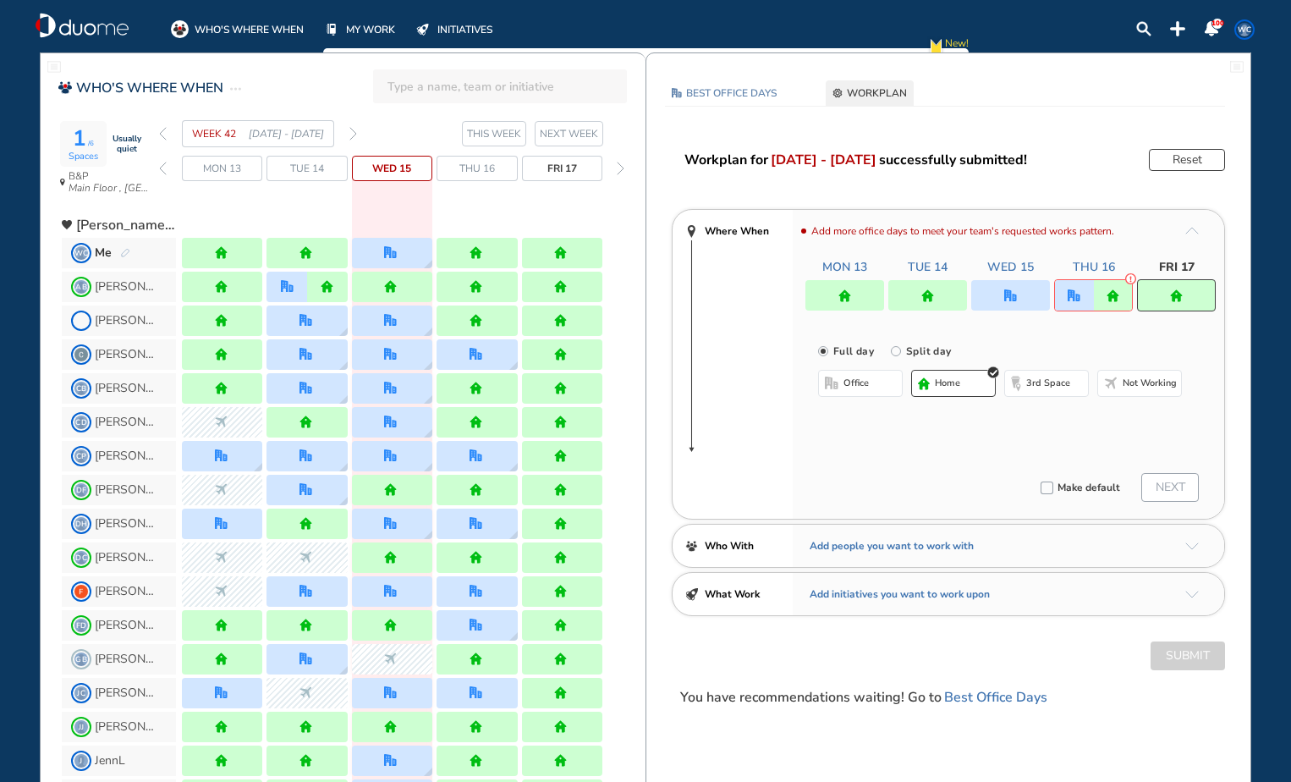
click at [1181, 300] on img "home" at bounding box center [1176, 295] width 13 height 13
click at [1181, 651] on div "Submit" at bounding box center [949, 655] width 604 height 29
click at [1178, 659] on div "Submit" at bounding box center [949, 655] width 604 height 29
click at [620, 169] on img "forward day" at bounding box center [621, 169] width 8 height 14
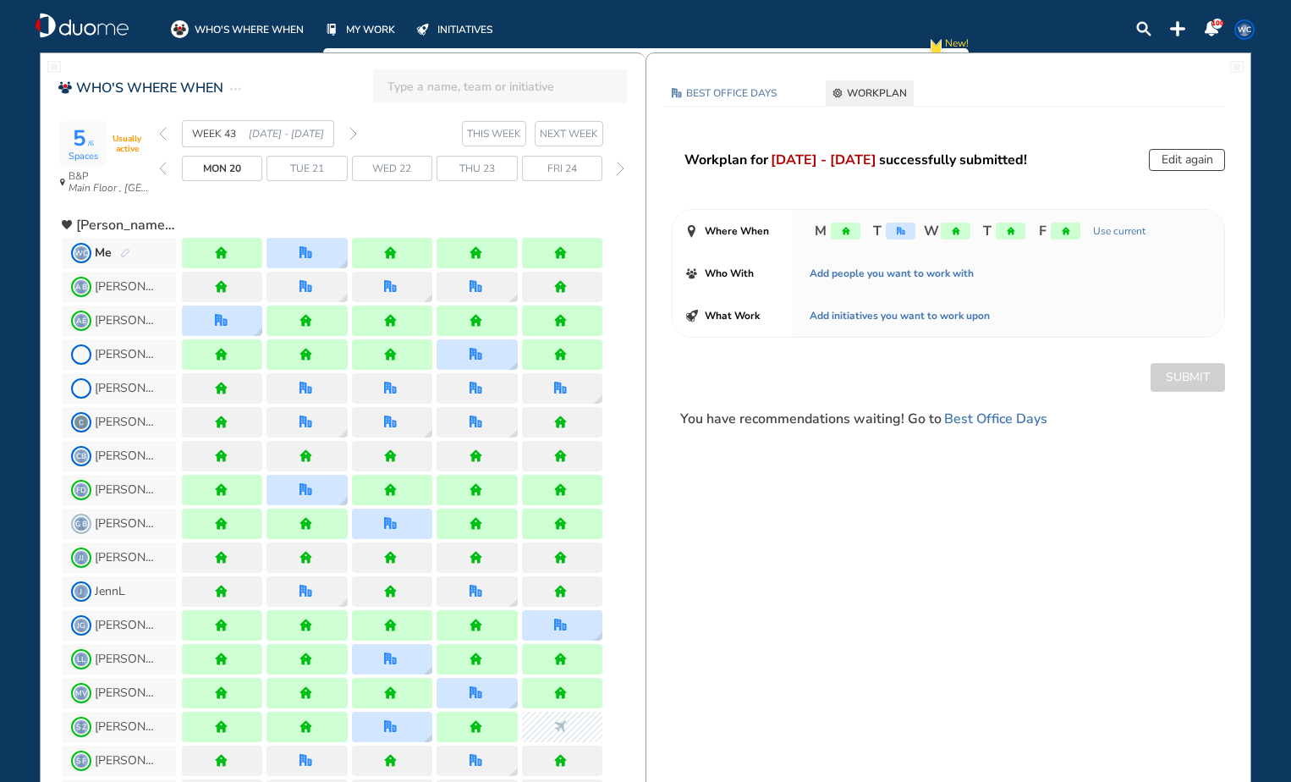
click at [241, 261] on div at bounding box center [222, 253] width 80 height 30
click at [1169, 161] on button "Edit again" at bounding box center [1187, 160] width 76 height 22
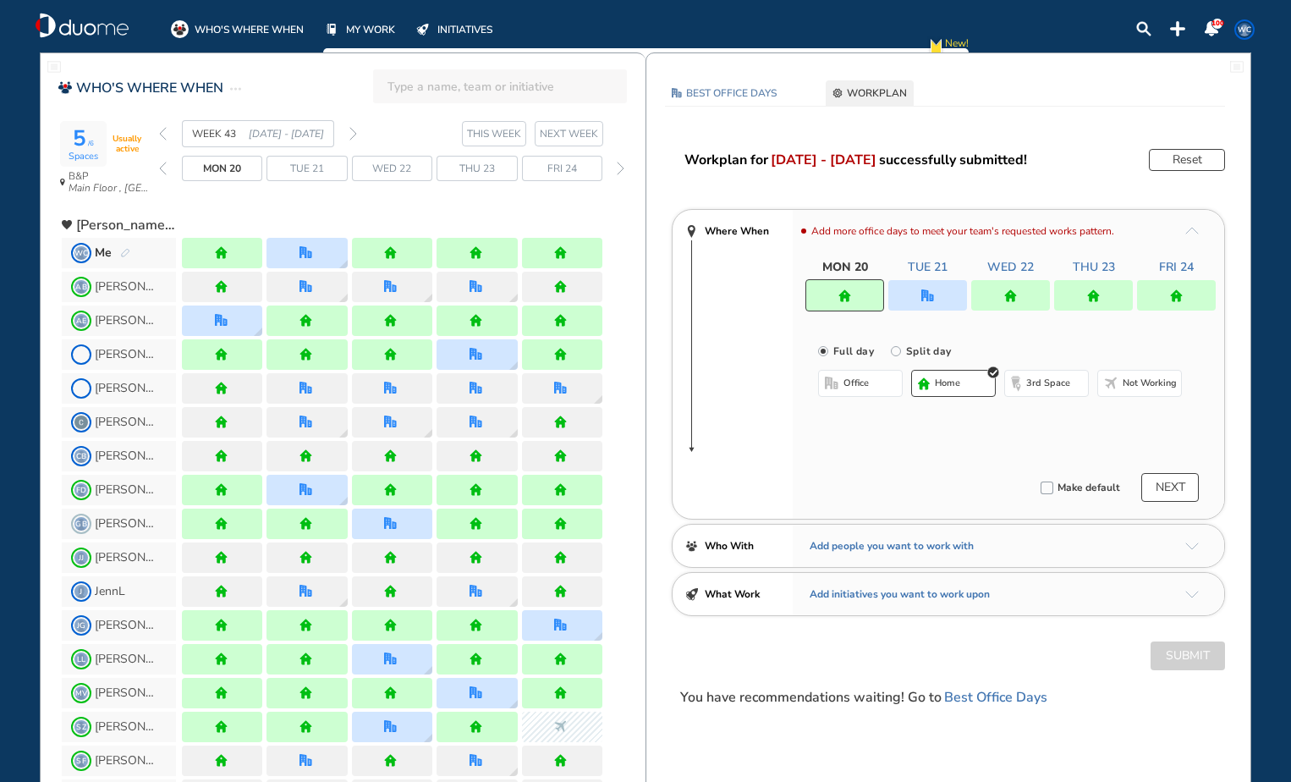
click at [844, 298] on img "home" at bounding box center [845, 295] width 13 height 13
click at [897, 351] on input "Split day" at bounding box center [908, 361] width 34 height 34
radio input "true"
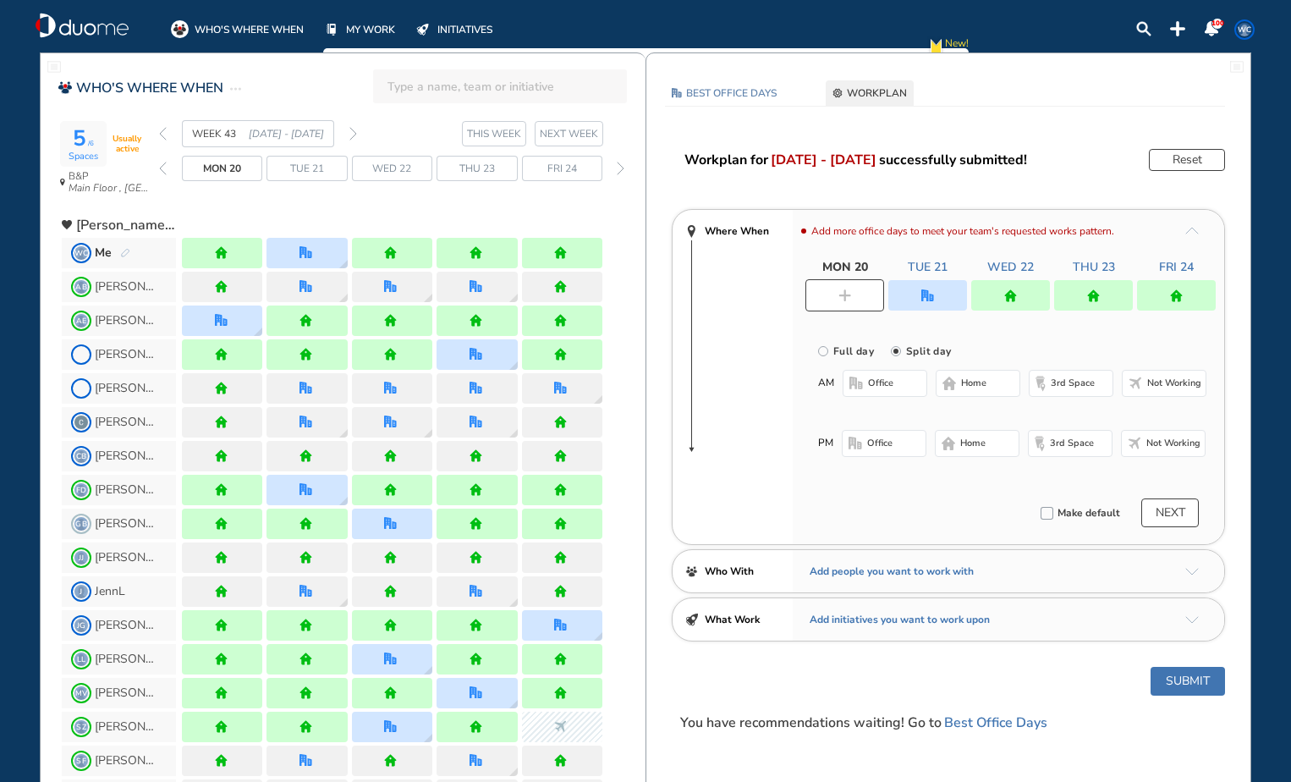
click at [872, 373] on button "office" at bounding box center [885, 383] width 85 height 27
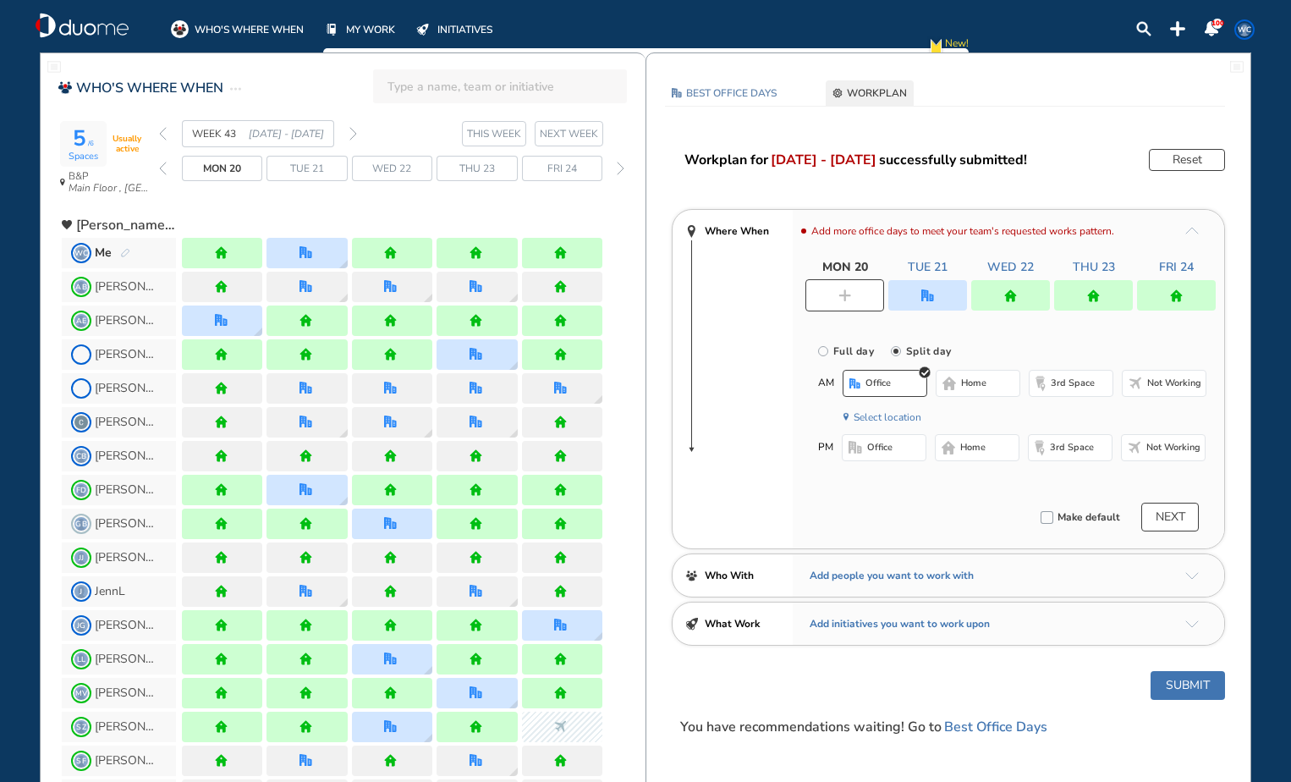
click at [883, 414] on button "Select location" at bounding box center [888, 417] width 68 height 17
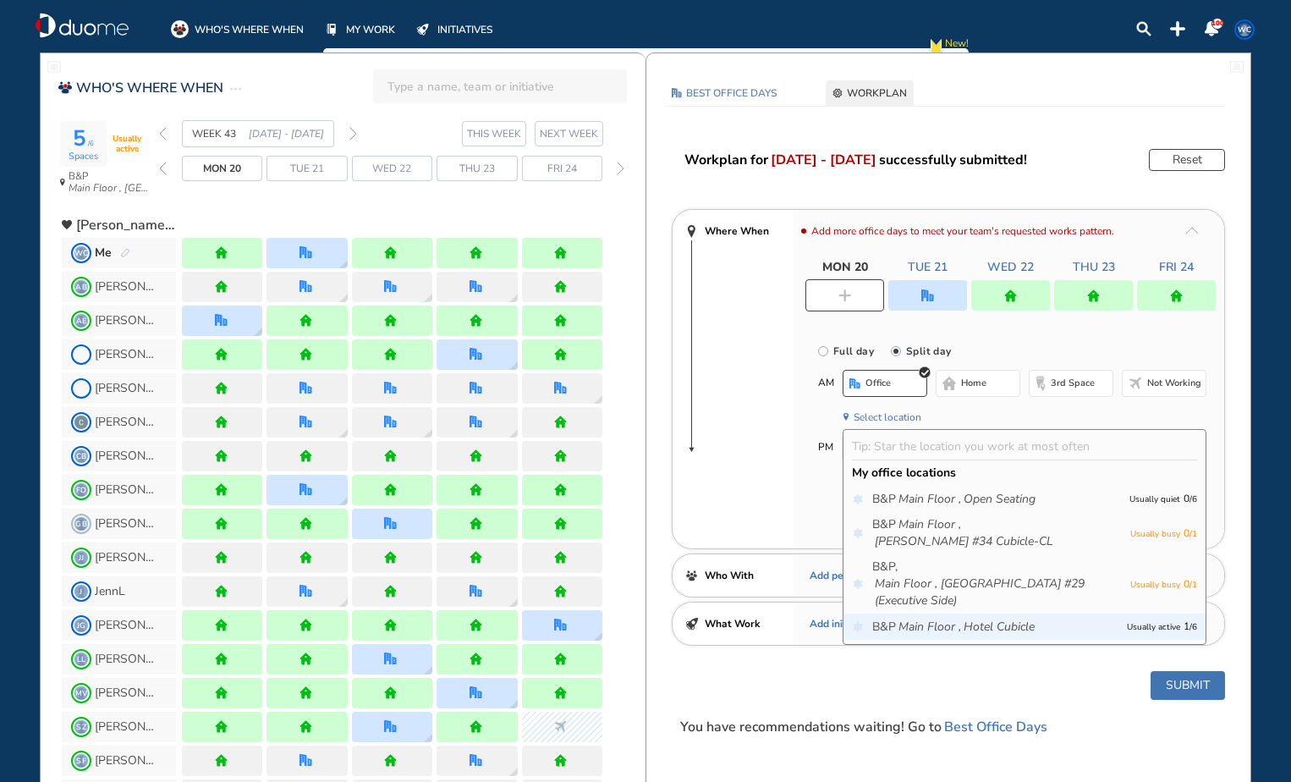
click at [1096, 619] on span "B&P Main Floor , Hotel Cubicle" at bounding box center [995, 627] width 246 height 17
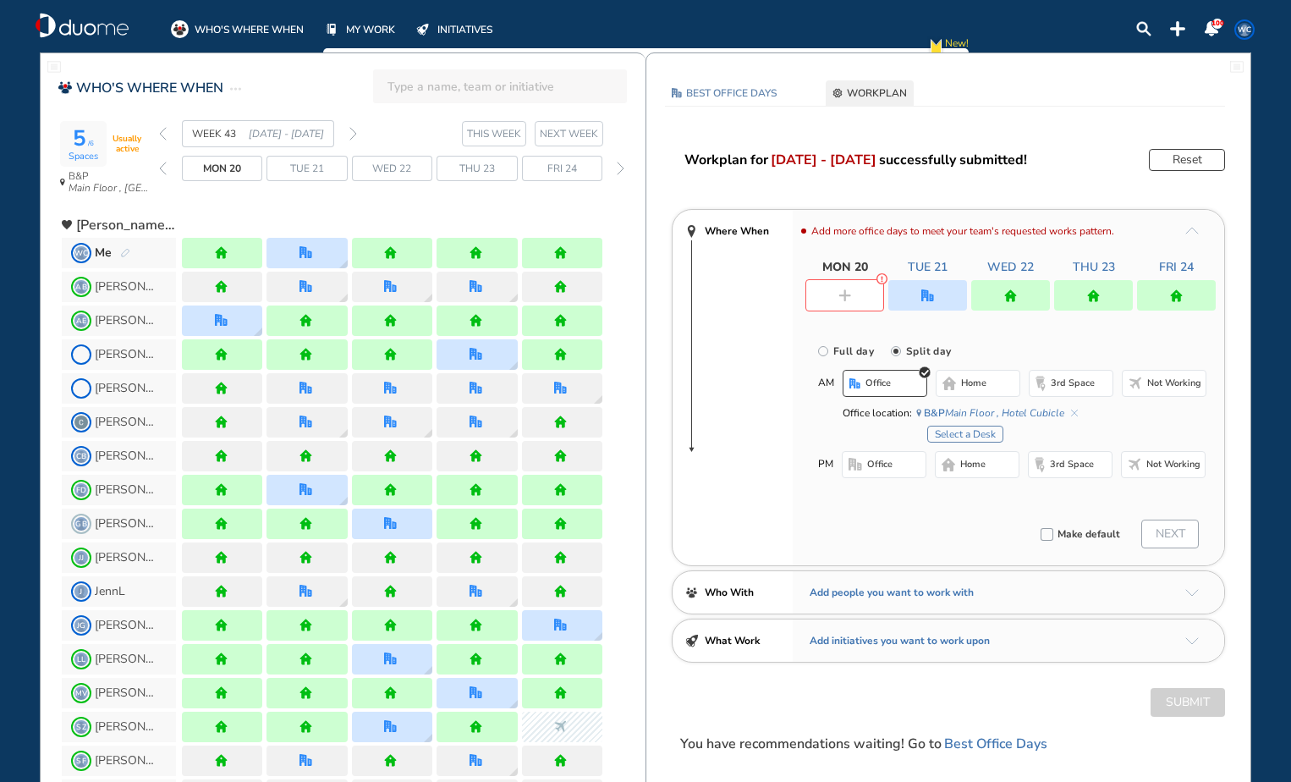
click at [993, 432] on button "Select a Desk" at bounding box center [965, 434] width 76 height 17
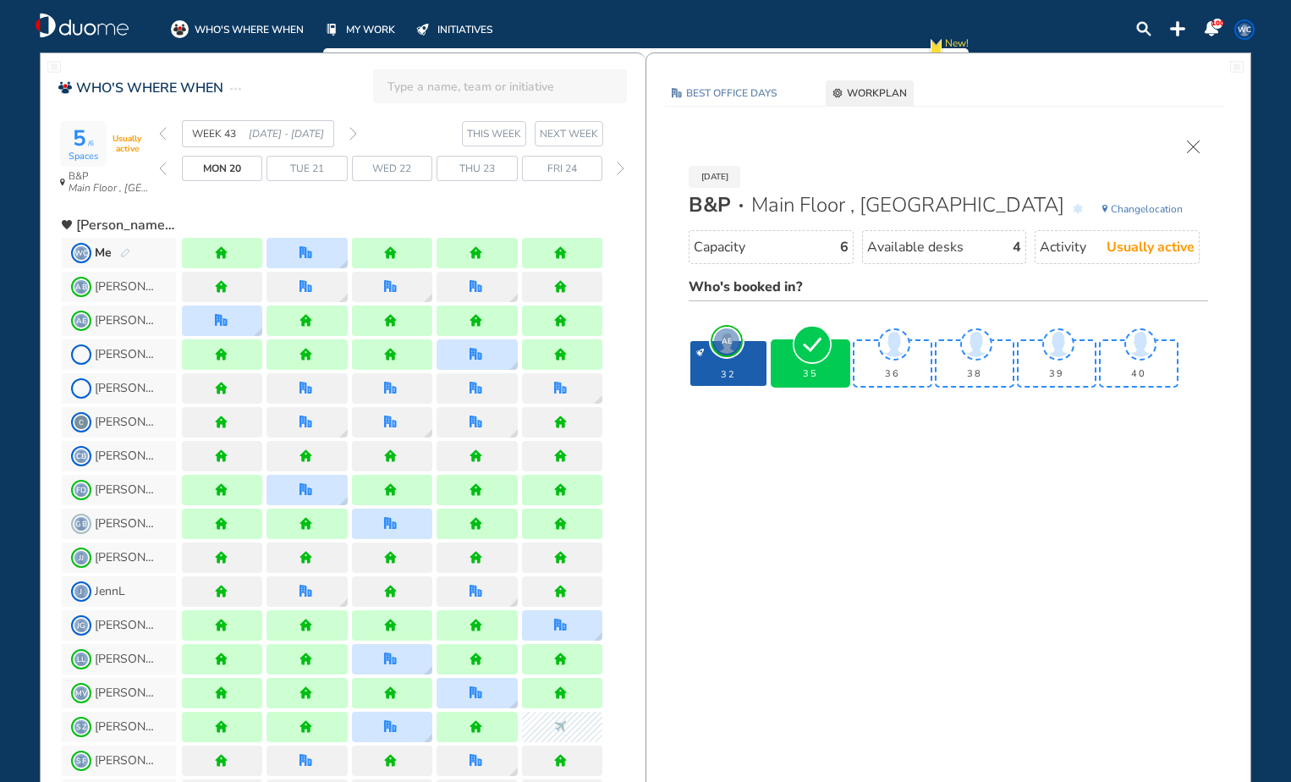
click at [827, 364] on div "35" at bounding box center [811, 363] width 76 height 45
click at [1189, 146] on img "cross-thin" at bounding box center [1193, 146] width 13 height 13
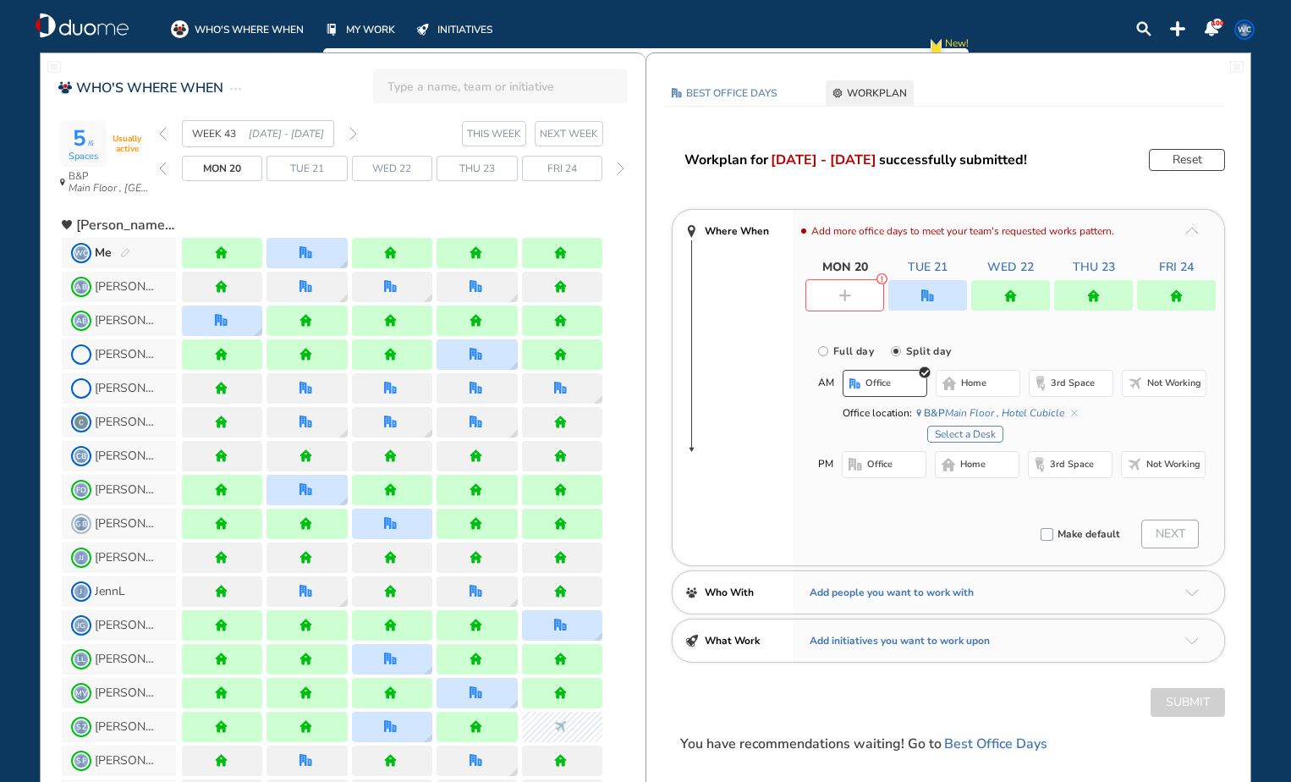
click at [963, 462] on span "home" at bounding box center [972, 465] width 25 height 14
click at [1168, 534] on div "NEXT" at bounding box center [1177, 534] width 70 height 29
click at [1046, 506] on div "AM office home 3rd space Not working Office location: [GEOGRAPHIC_DATA] Select …" at bounding box center [1012, 440] width 388 height 141
click at [1071, 414] on img "cross-thin-blue" at bounding box center [1074, 413] width 7 height 7
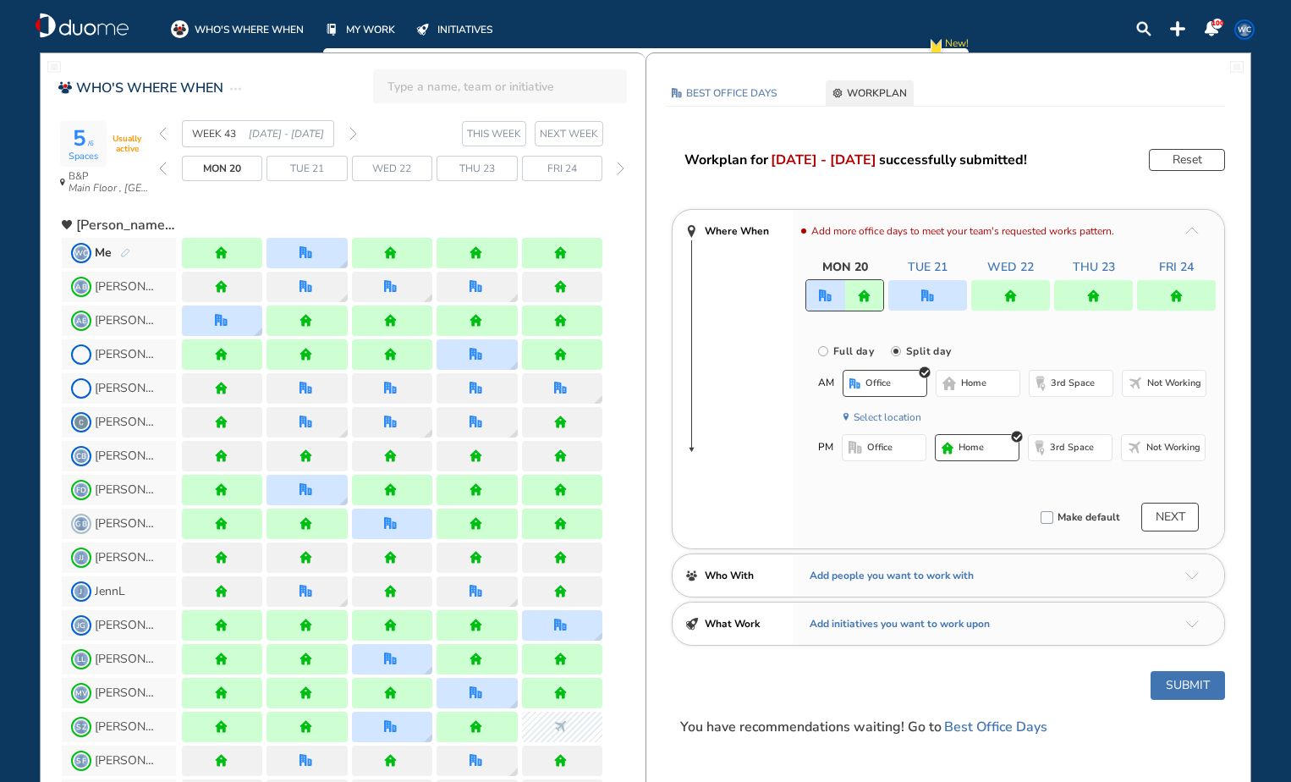
click at [1205, 686] on button "Submit" at bounding box center [1188, 685] width 74 height 29
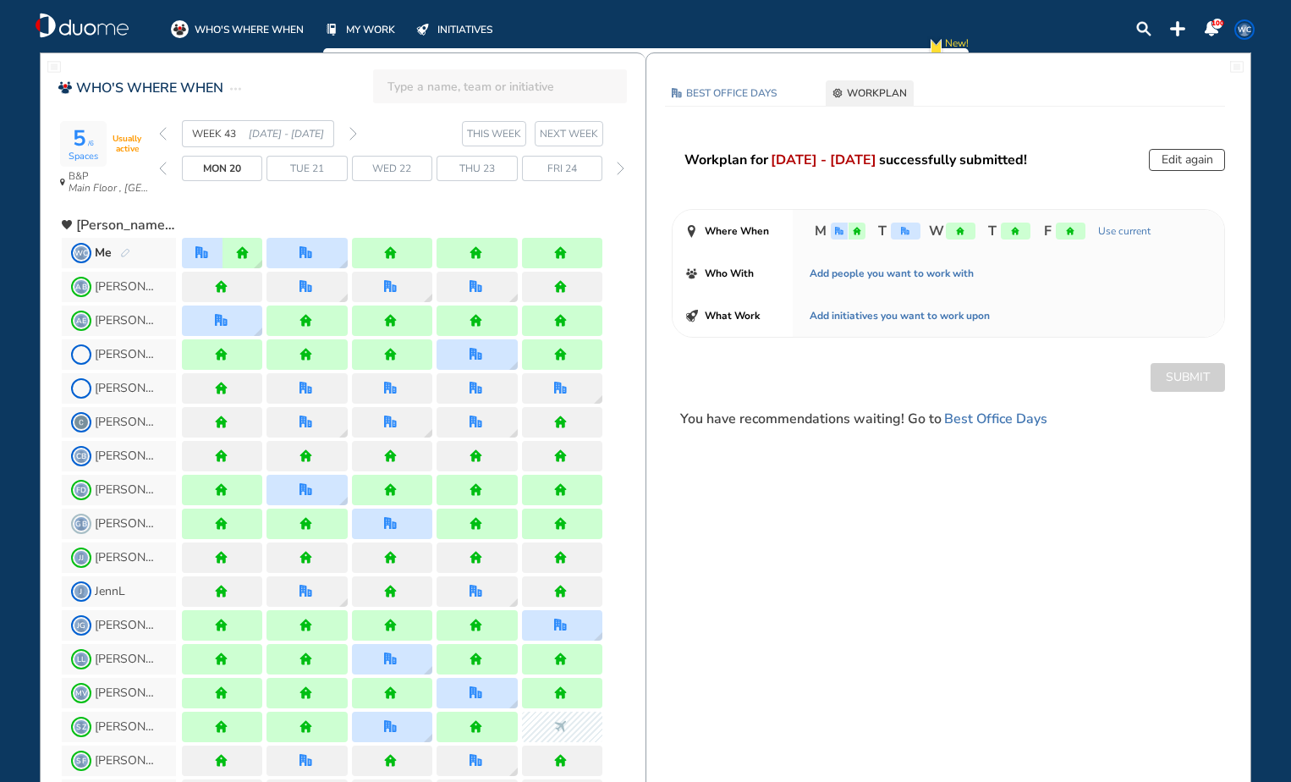
click at [162, 168] on img "back day" at bounding box center [163, 169] width 8 height 14
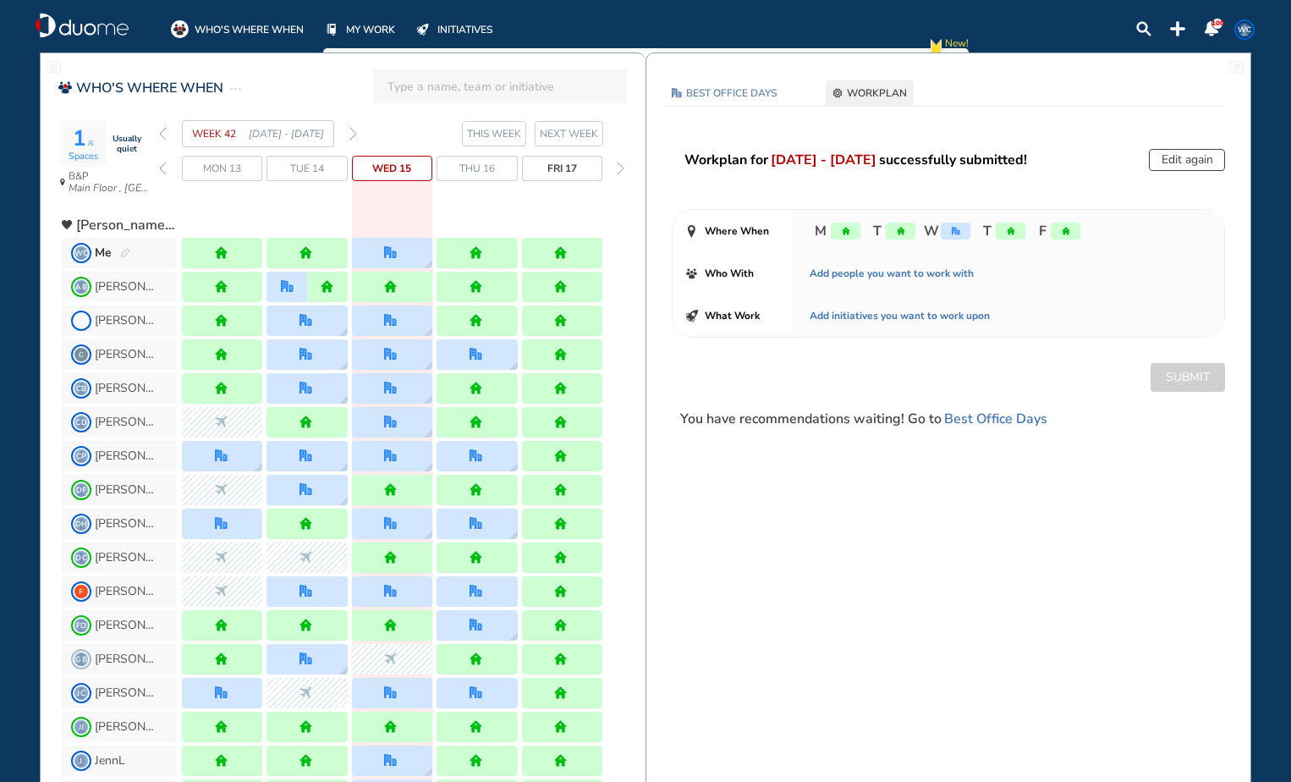
click at [459, 252] on div at bounding box center [477, 253] width 80 height 30
click at [467, 256] on div at bounding box center [477, 253] width 80 height 30
click at [480, 256] on img "home" at bounding box center [476, 252] width 13 height 13
click at [1205, 158] on button "Edit again" at bounding box center [1187, 160] width 76 height 22
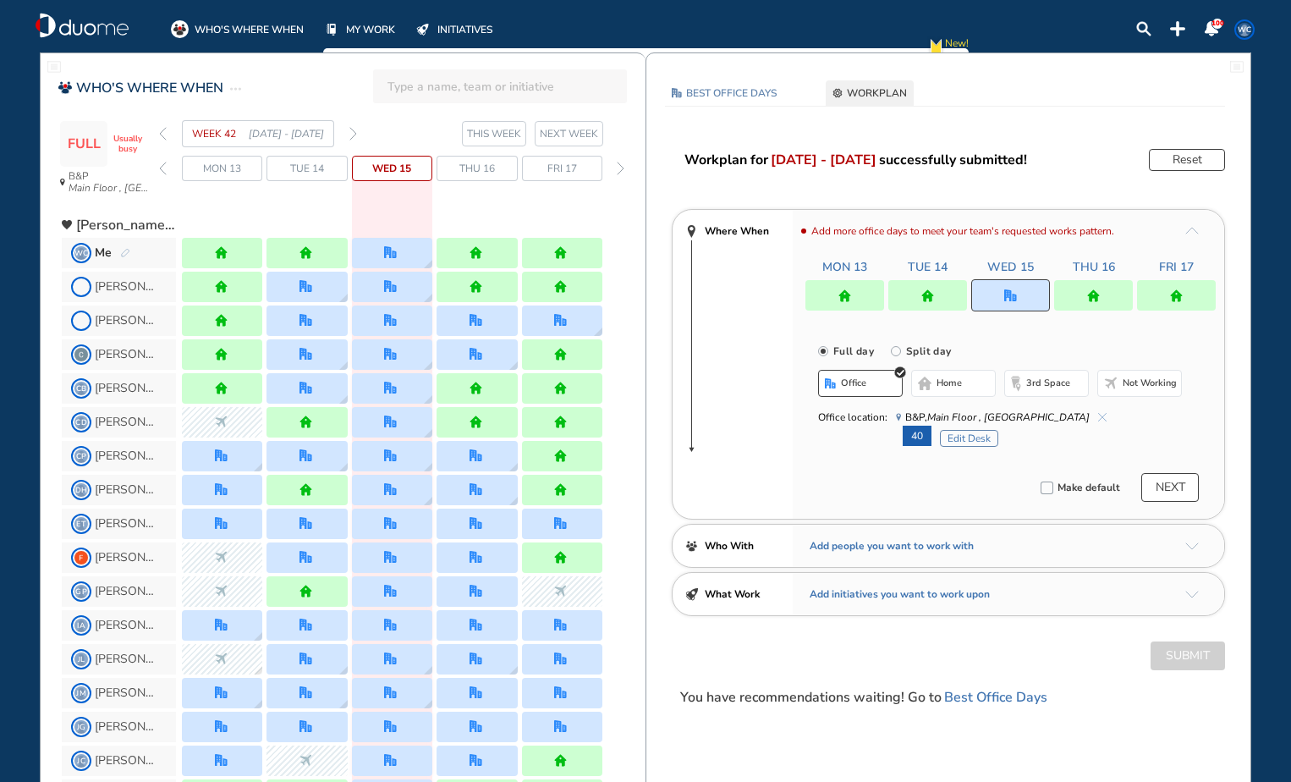
click at [1081, 301] on div at bounding box center [1093, 295] width 79 height 30
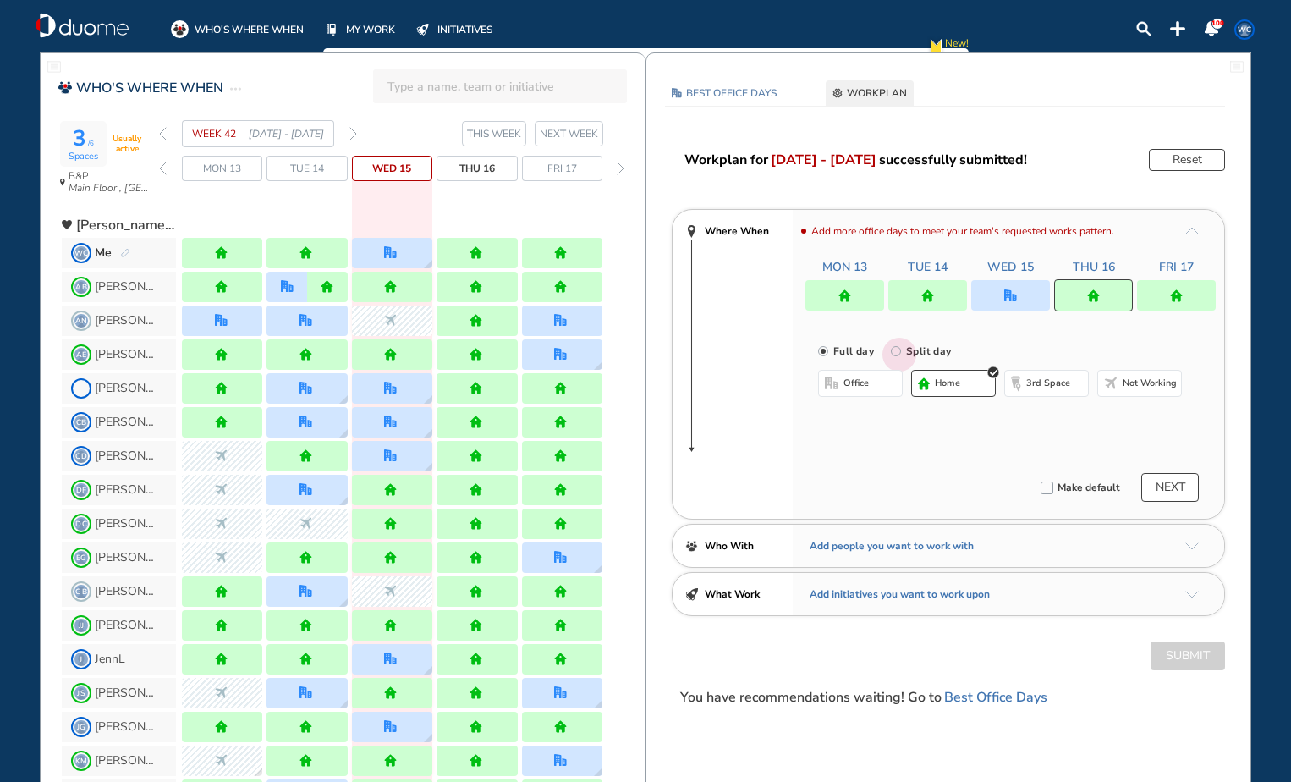
click at [892, 349] on input "Split day" at bounding box center [908, 361] width 34 height 34
radio input "true"
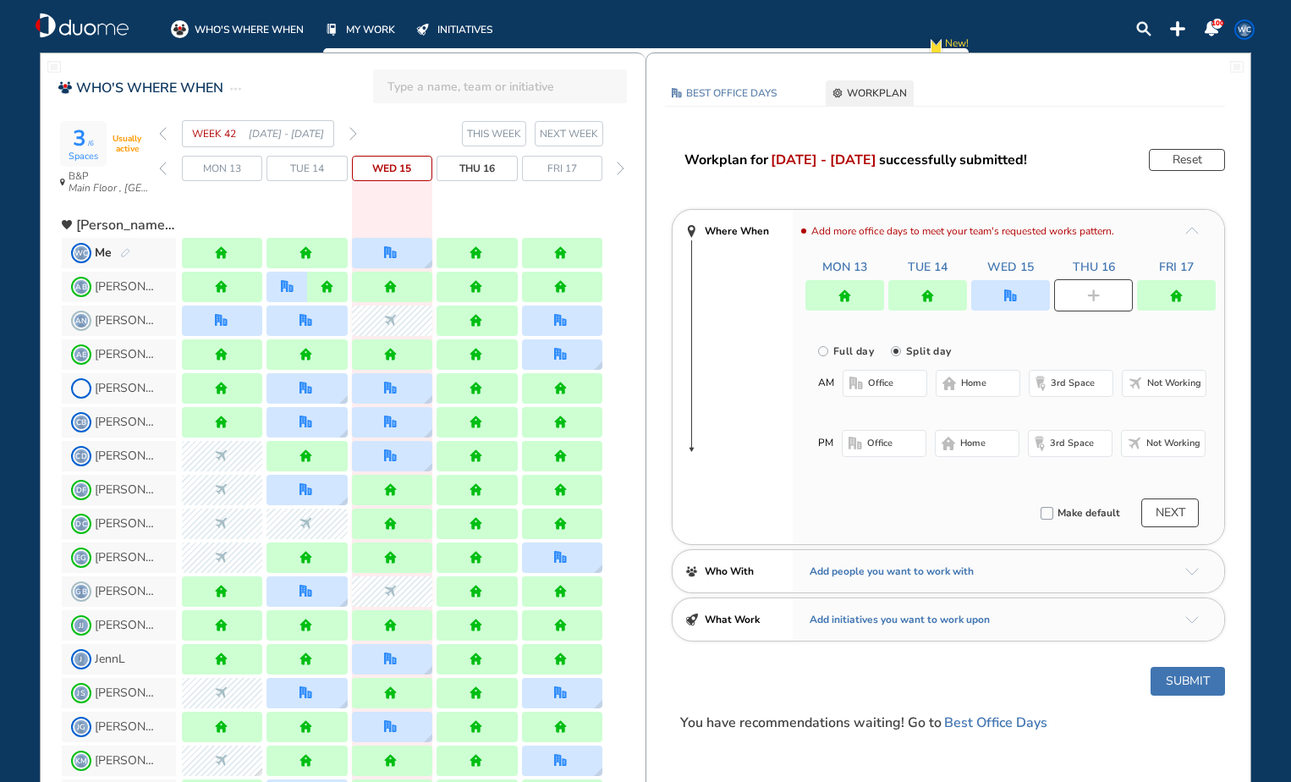
click at [893, 379] on span "office" at bounding box center [880, 384] width 25 height 14
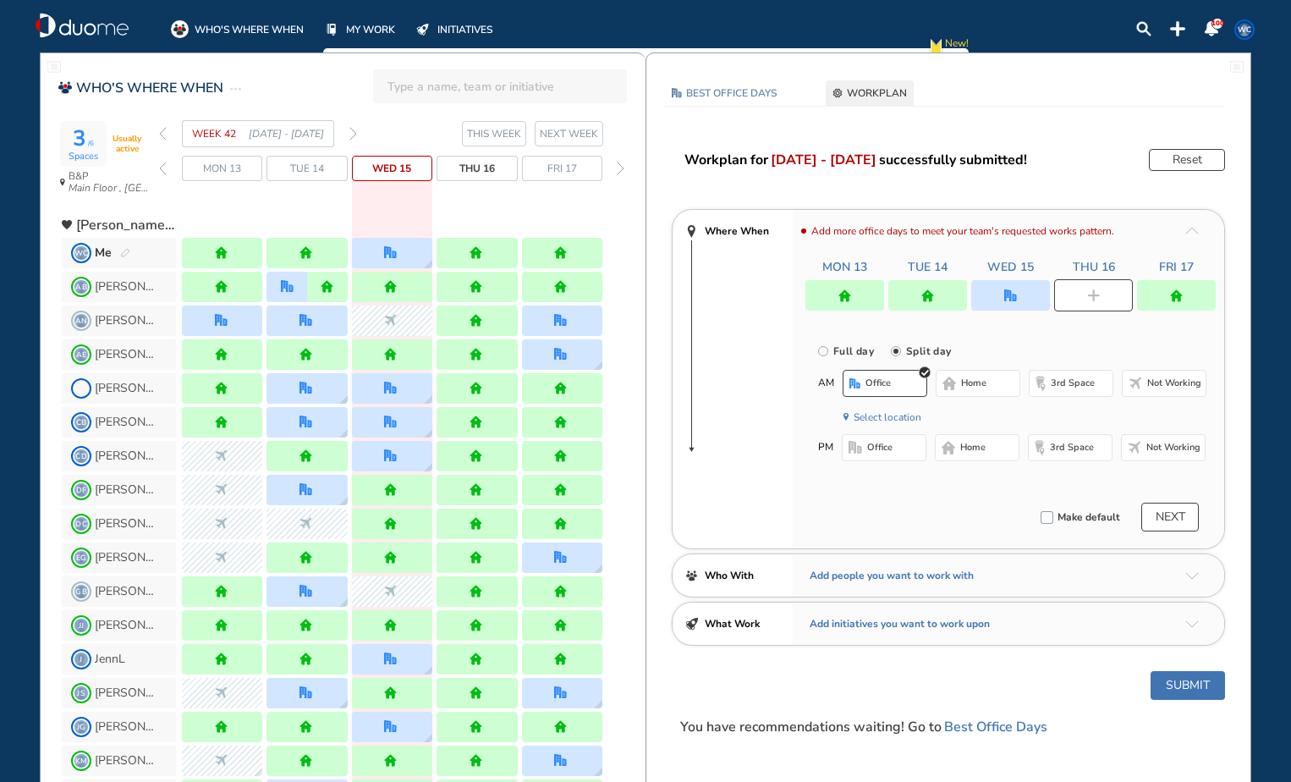
click at [902, 415] on button "Select location" at bounding box center [888, 417] width 68 height 17
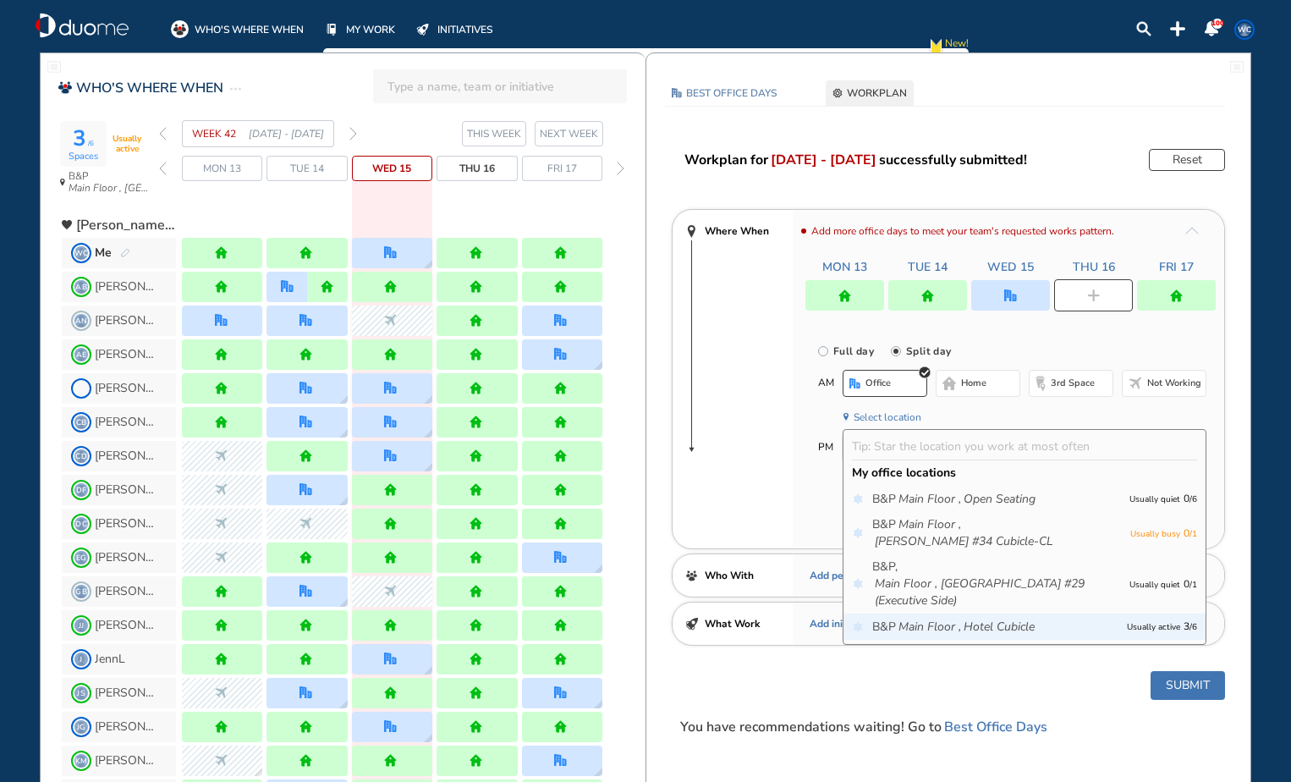
click at [1032, 619] on icon "Hotel Cubicle" at bounding box center [999, 627] width 71 height 17
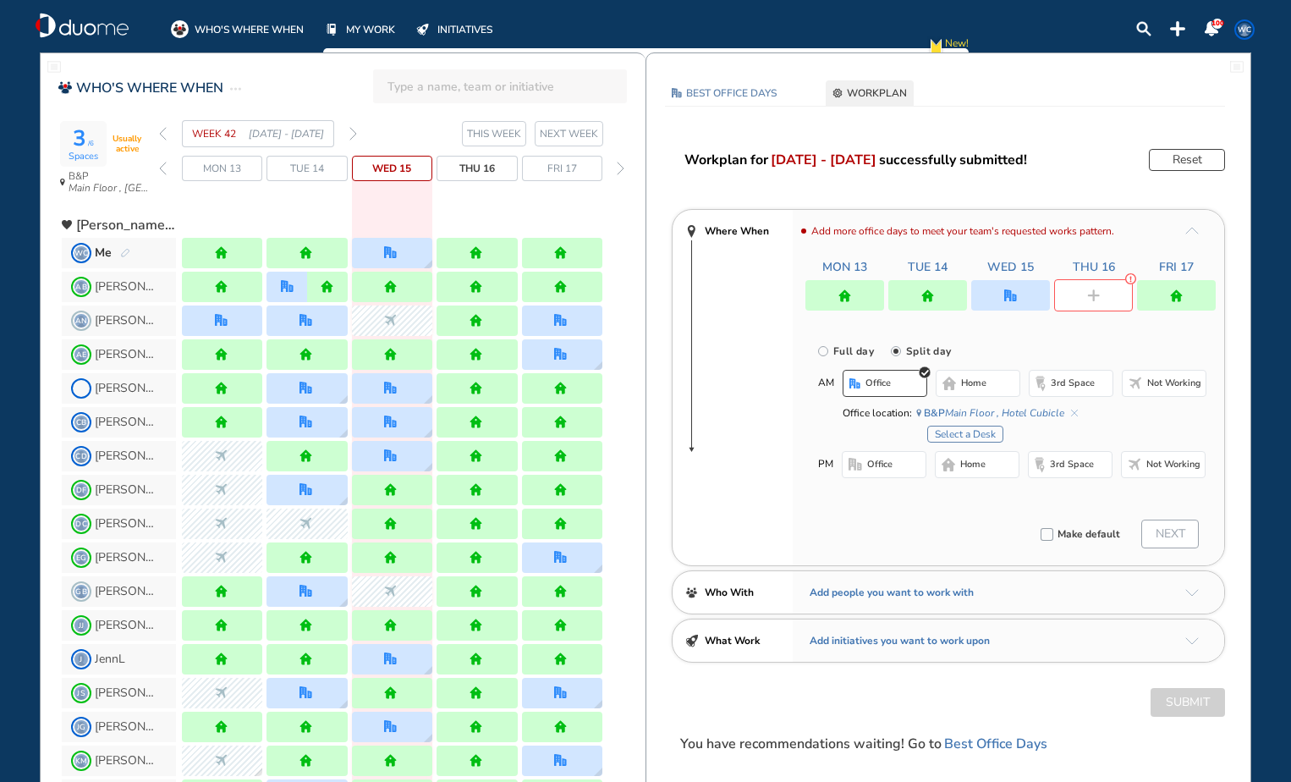
click at [980, 435] on button "Select a Desk" at bounding box center [965, 434] width 76 height 17
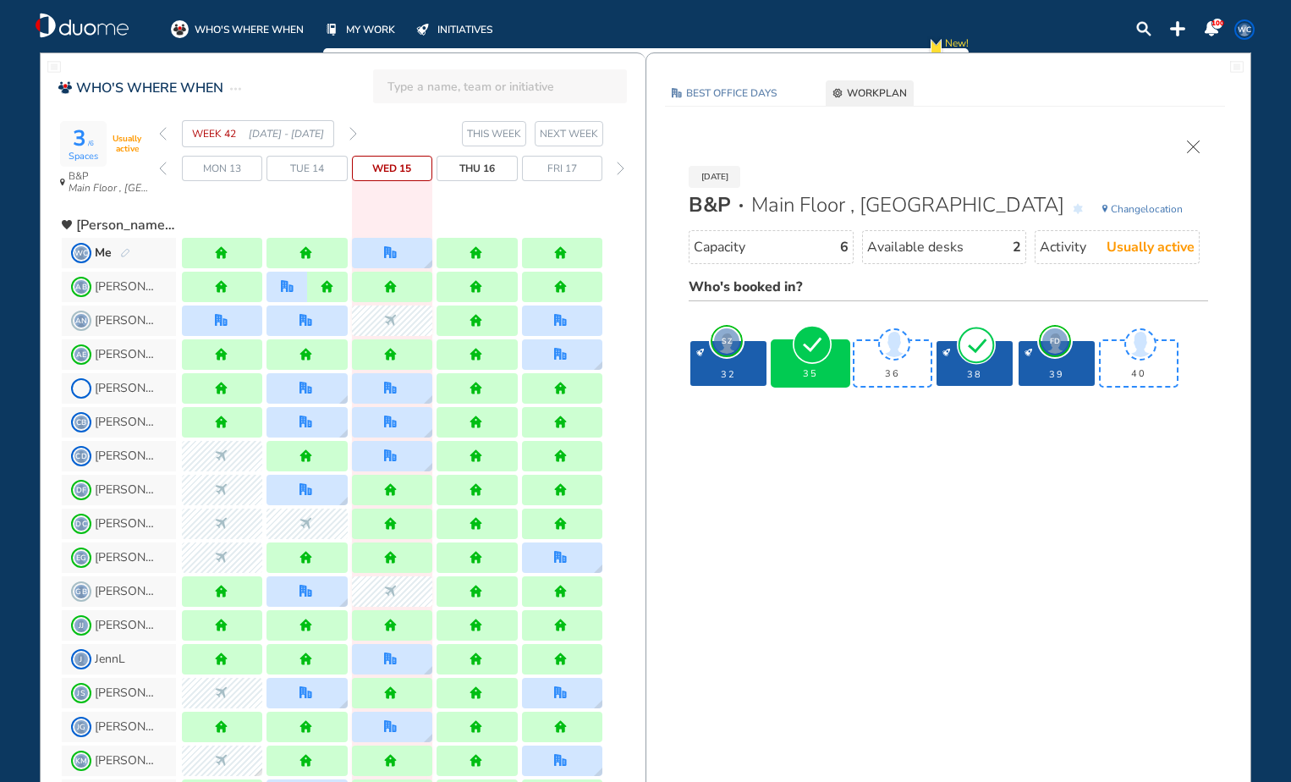
click at [821, 366] on div "35" at bounding box center [811, 363] width 76 height 45
click at [1189, 144] on img "cross-thin" at bounding box center [1193, 146] width 13 height 13
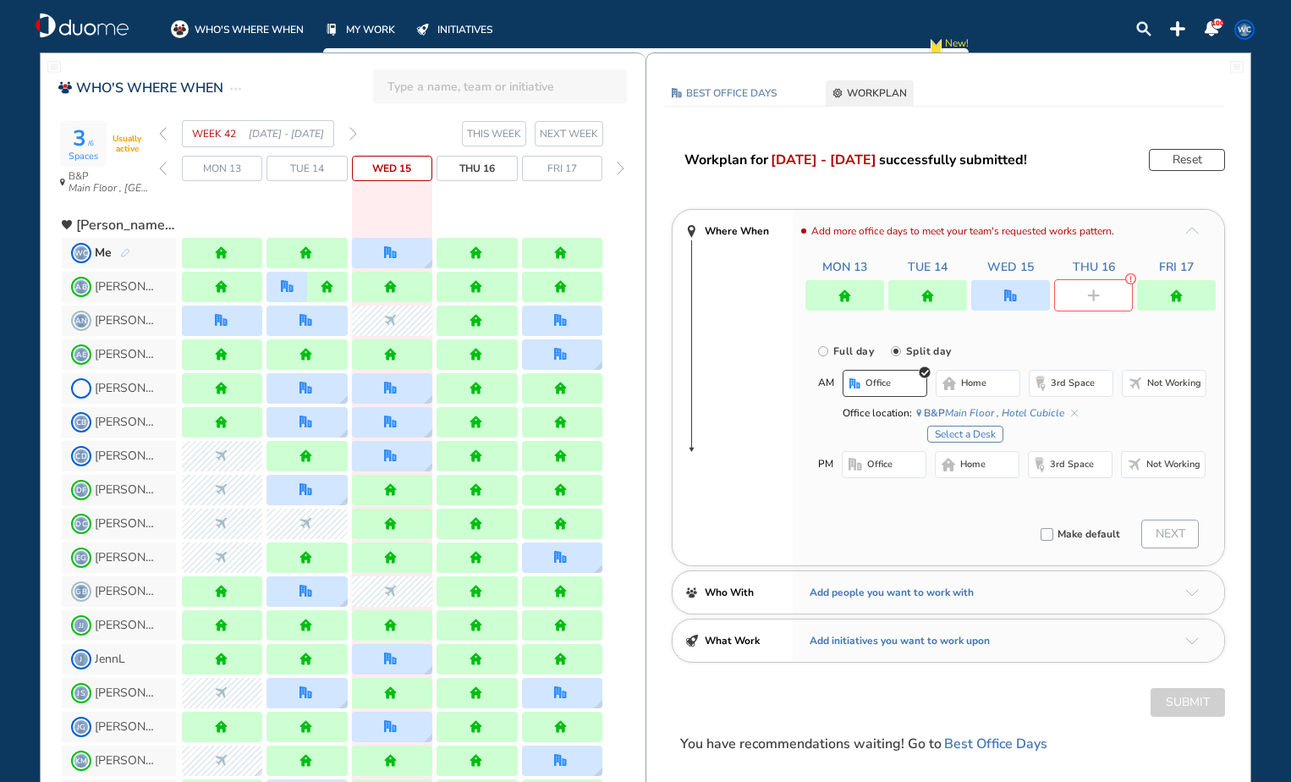
click at [967, 468] on span "home" at bounding box center [972, 465] width 25 height 14
click at [1075, 415] on img "cross-thin-blue" at bounding box center [1074, 413] width 7 height 7
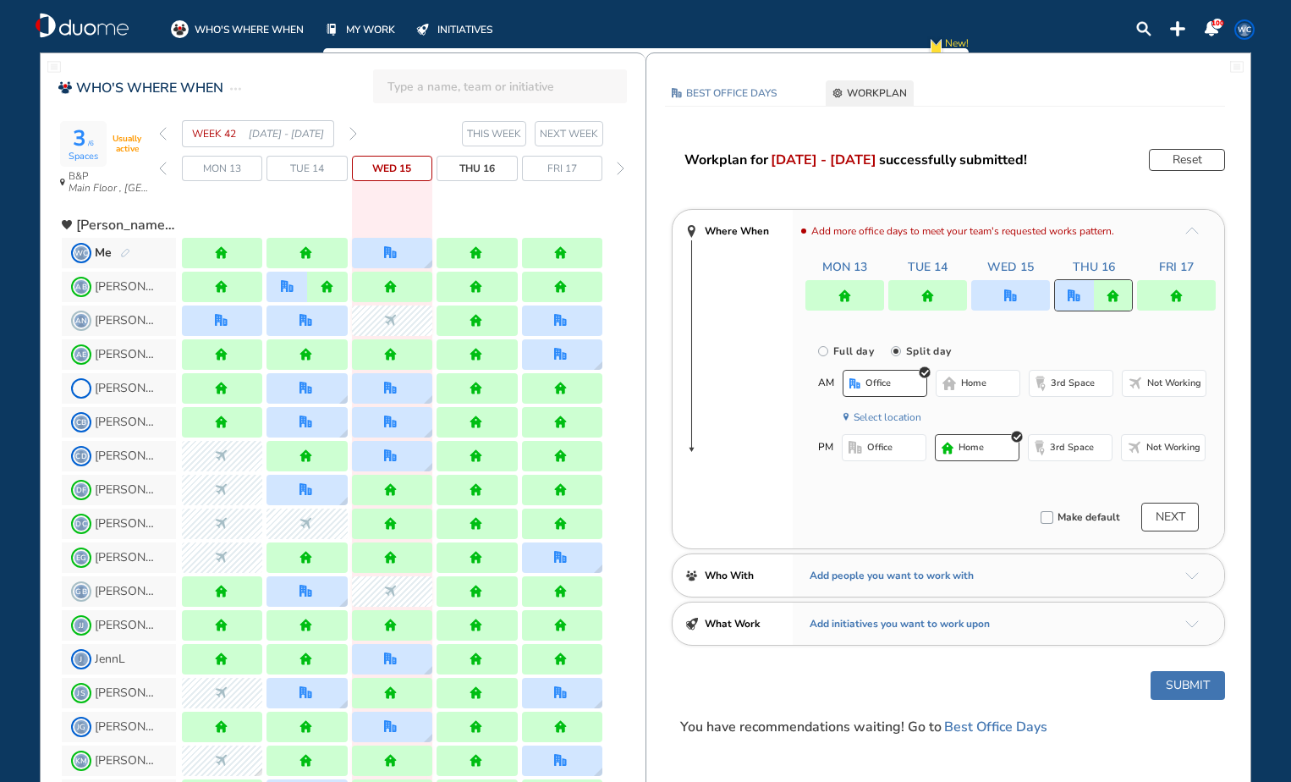
click at [1179, 682] on button "Submit" at bounding box center [1188, 685] width 74 height 29
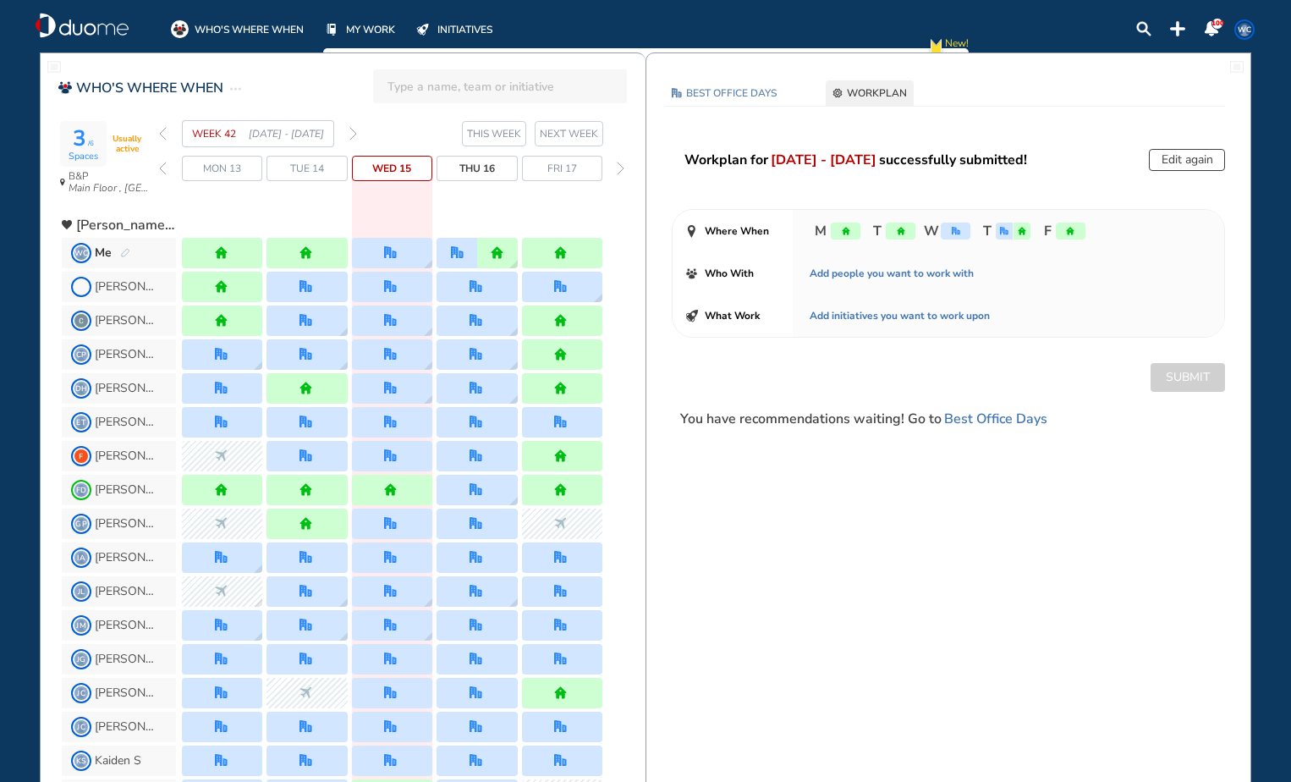
click at [353, 133] on img "forward week" at bounding box center [353, 134] width 8 height 14
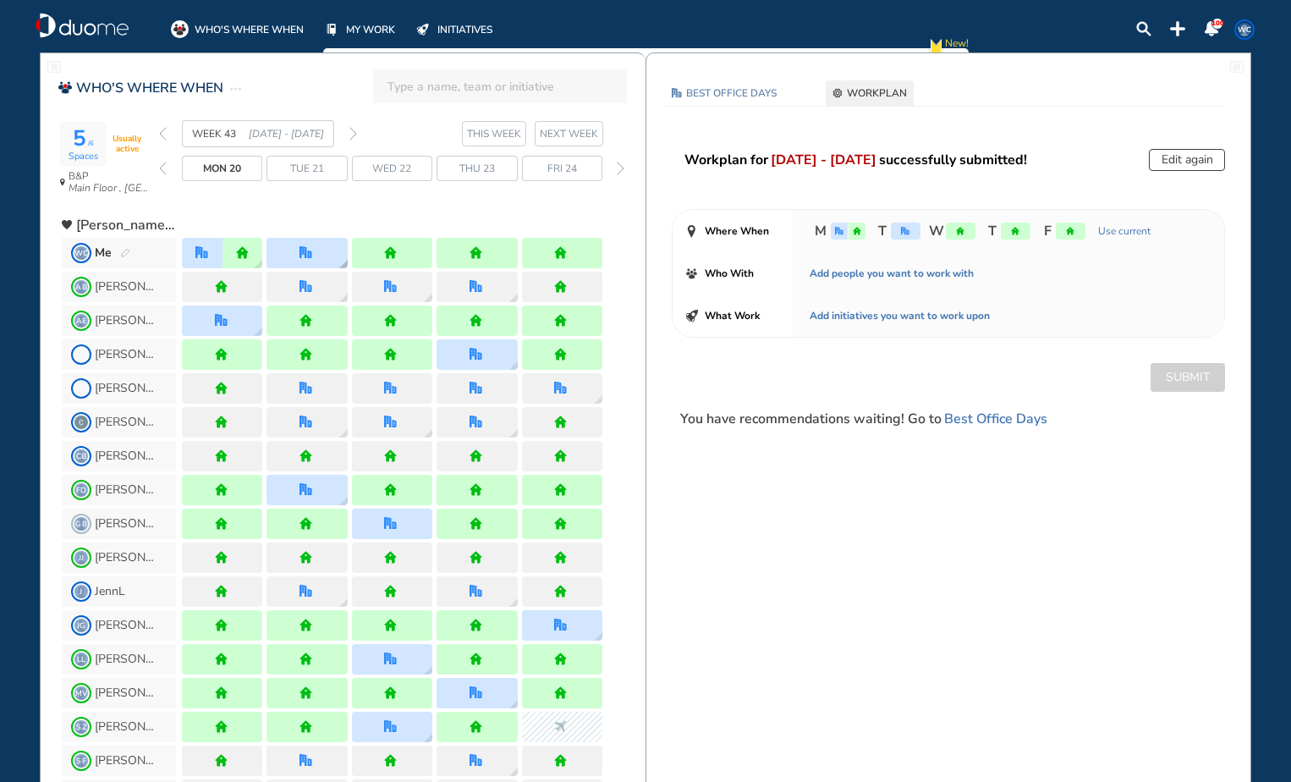
click at [330, 252] on div at bounding box center [307, 253] width 80 height 30
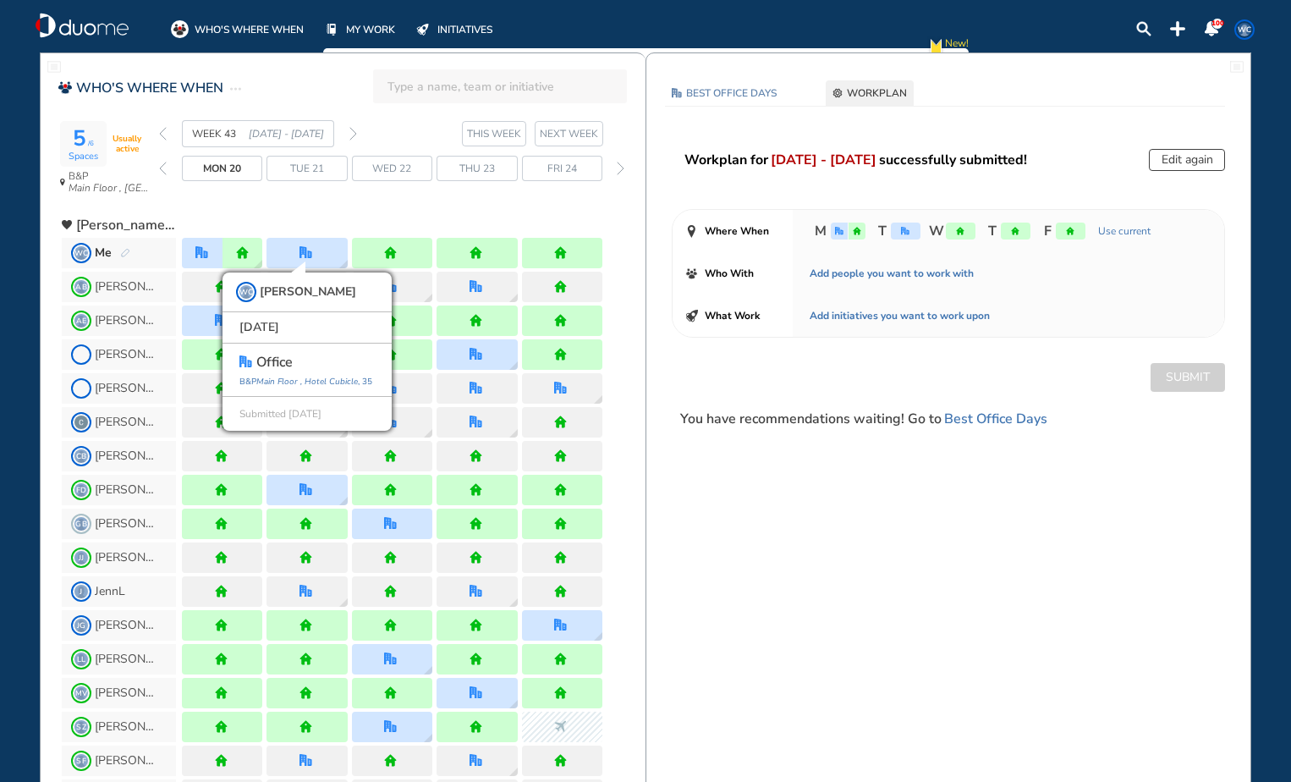
click at [1203, 159] on button "Edit again" at bounding box center [1187, 160] width 76 height 22
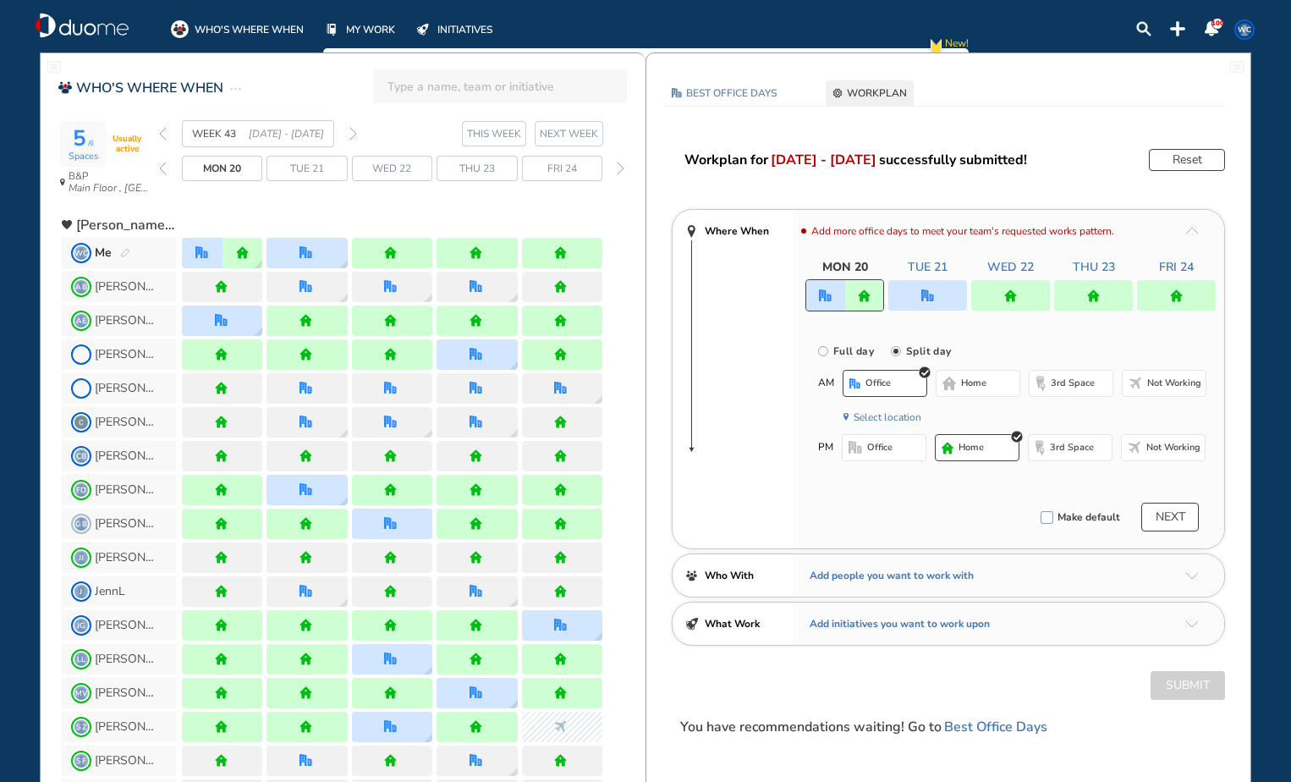
click at [943, 287] on div at bounding box center [928, 295] width 79 height 30
radio input "true"
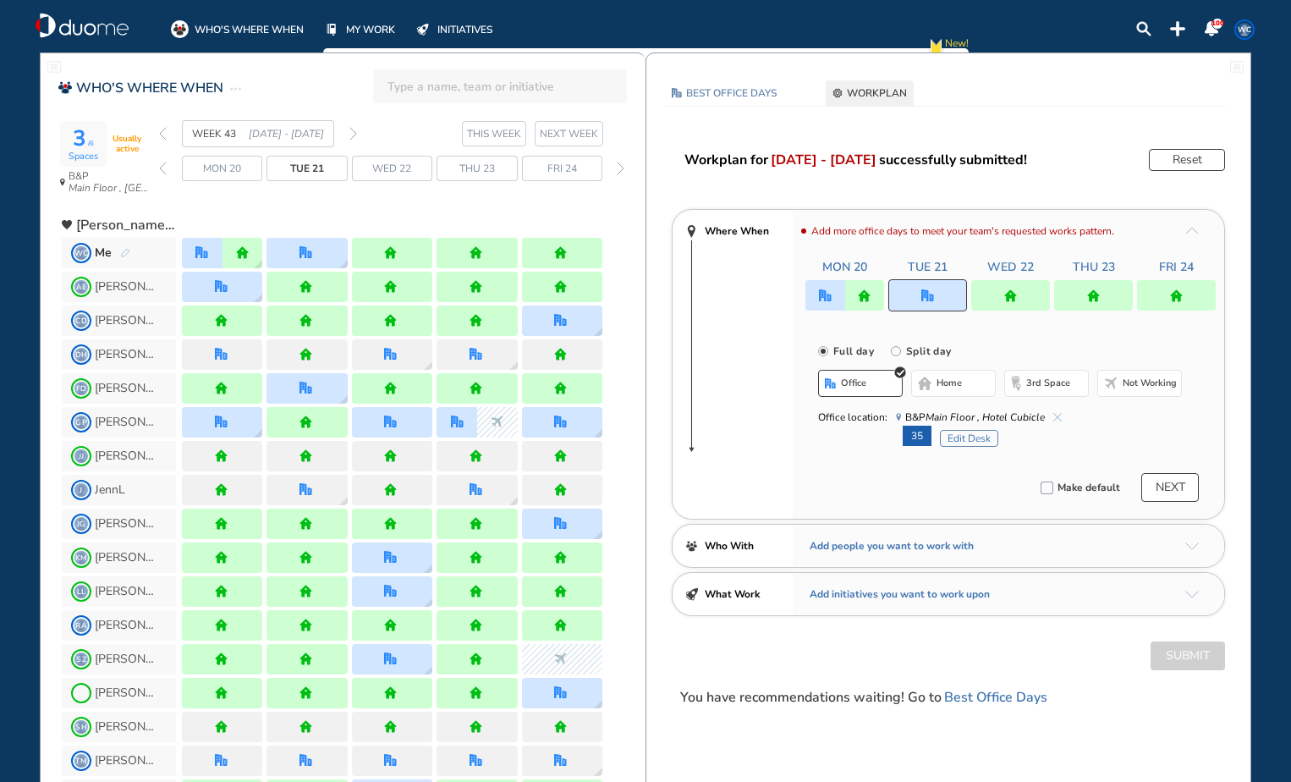
click at [956, 377] on span "home" at bounding box center [949, 384] width 25 height 14
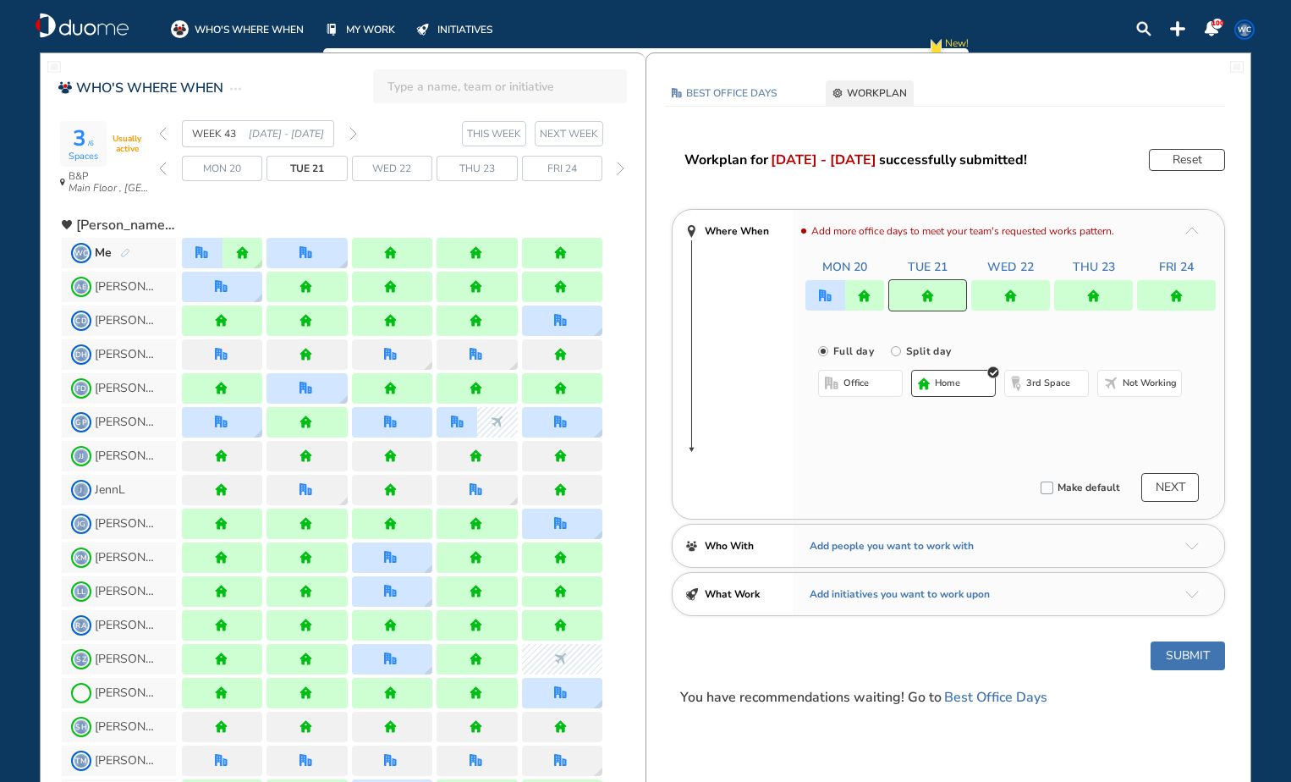
click at [1212, 656] on button "Submit" at bounding box center [1188, 655] width 74 height 29
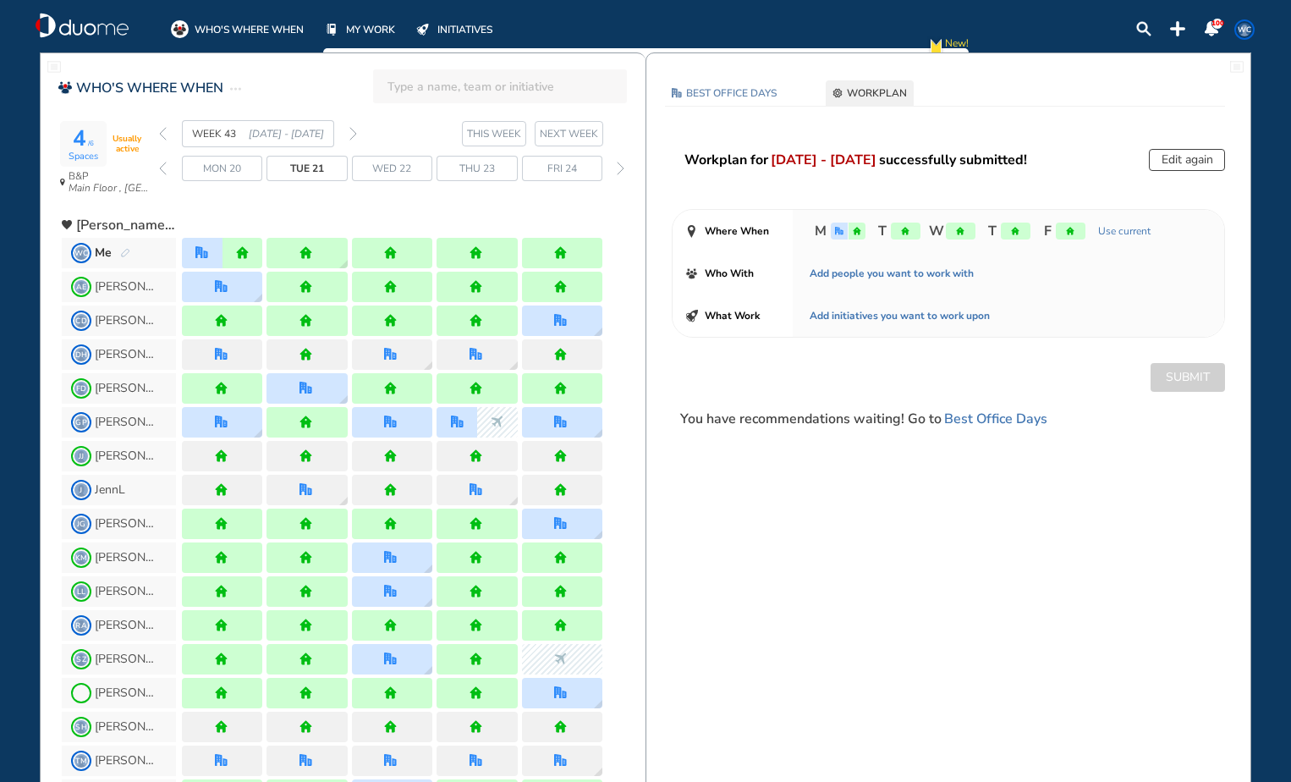
click at [162, 138] on img "back week" at bounding box center [163, 134] width 8 height 14
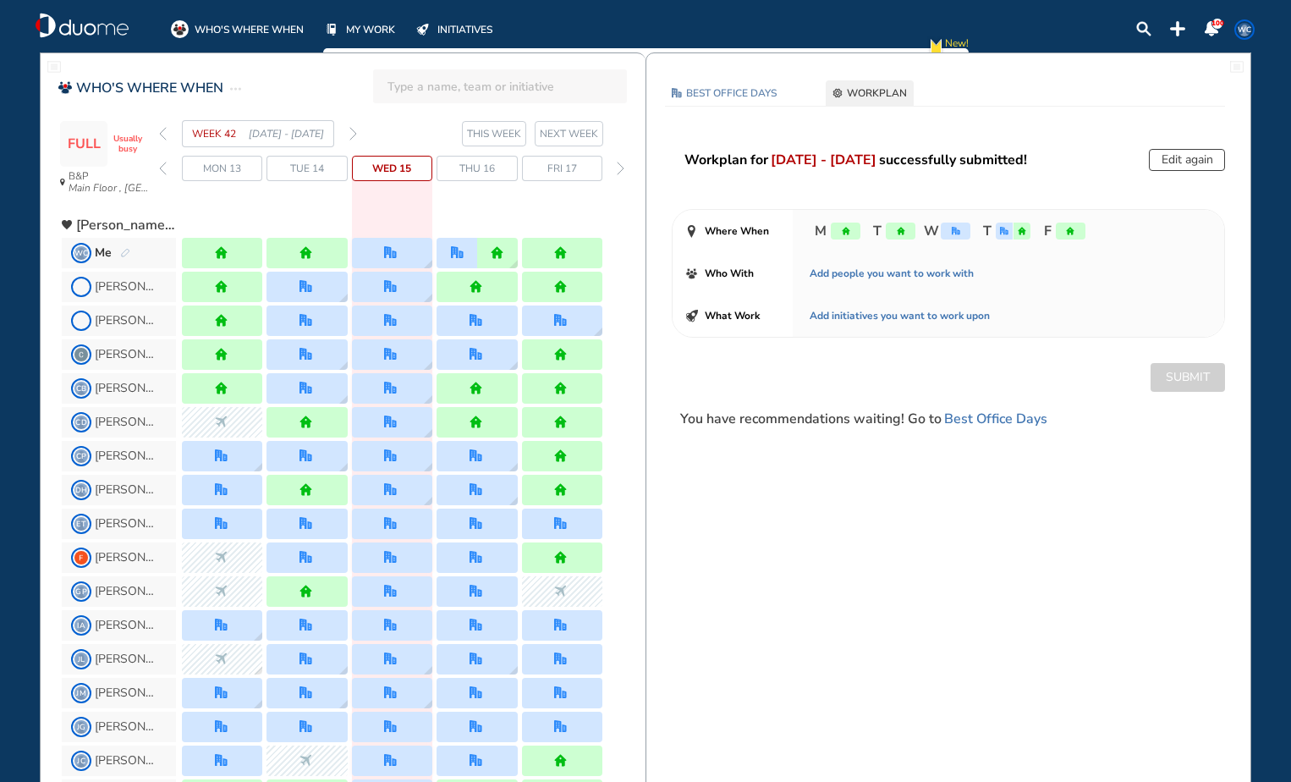
click at [353, 129] on img "forward week" at bounding box center [353, 134] width 8 height 14
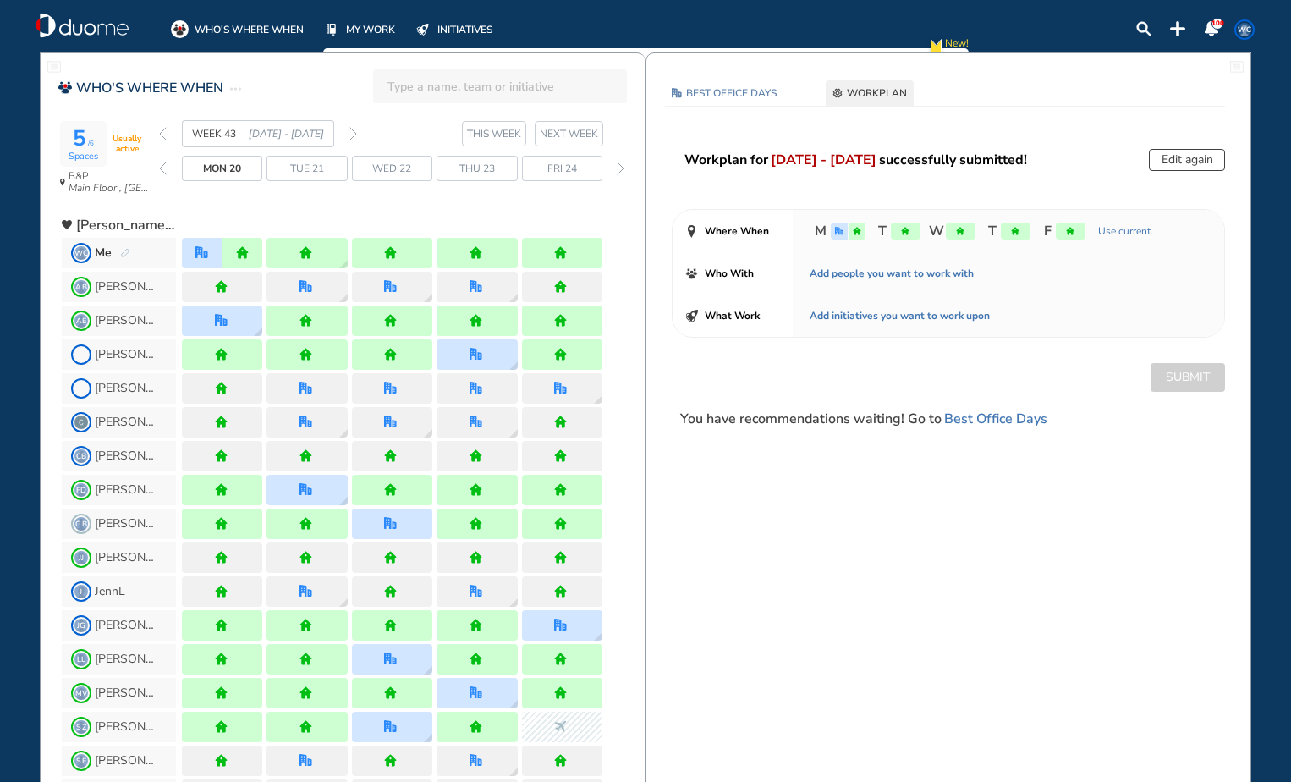
click at [353, 129] on img "forward week" at bounding box center [353, 134] width 8 height 14
